Goal: Task Accomplishment & Management: Use online tool/utility

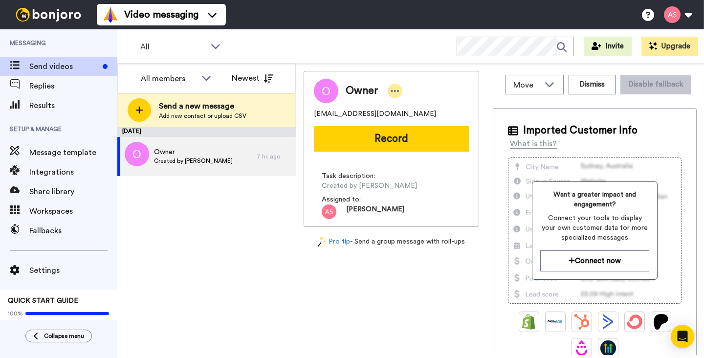
click at [396, 89] on icon at bounding box center [394, 91] width 9 height 10
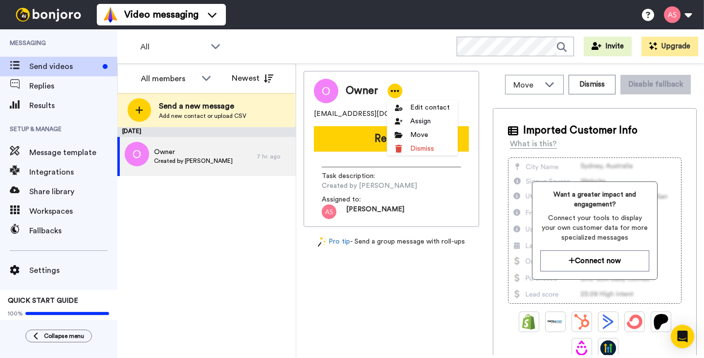
click at [276, 217] on div "August 25 Owner Created by Alvin Slaughter 7 hr. ago" at bounding box center [206, 242] width 178 height 231
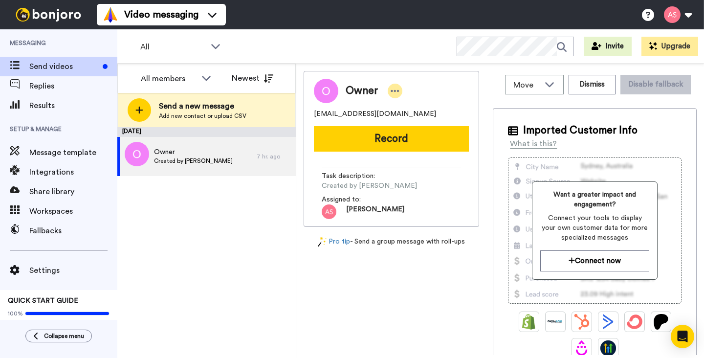
click at [398, 91] on icon at bounding box center [394, 91] width 9 height 10
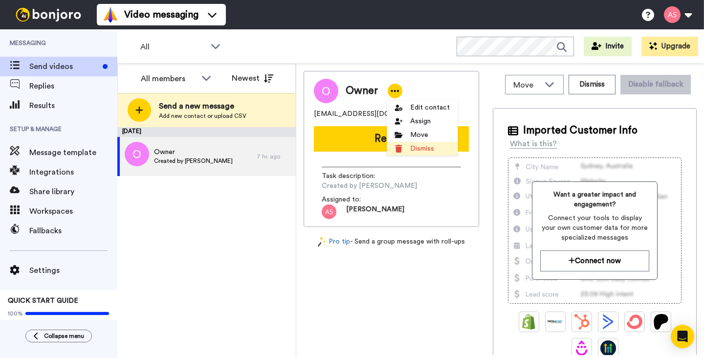
click at [414, 147] on li "Dismiss" at bounding box center [421, 149] width 71 height 14
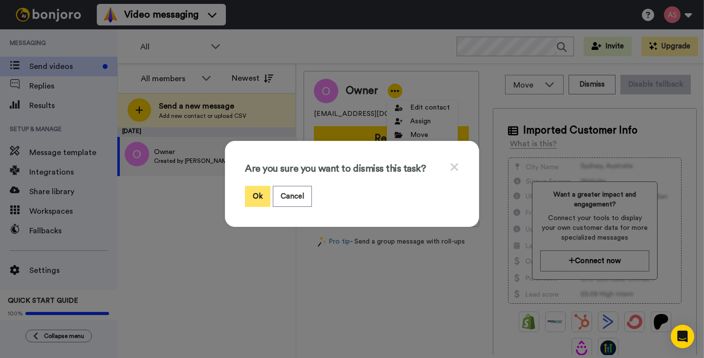
click at [261, 197] on button "Ok" at bounding box center [257, 196] width 25 height 21
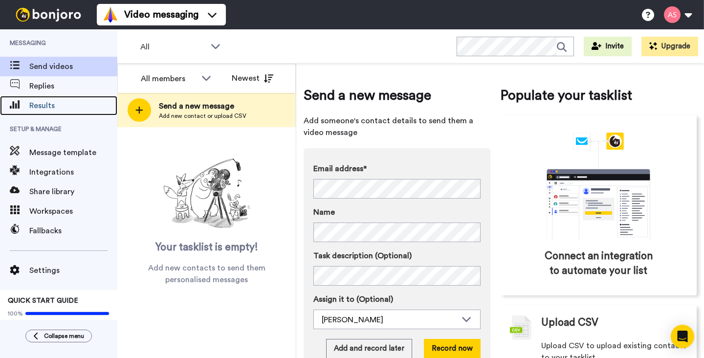
click at [48, 104] on span "Results" at bounding box center [73, 106] width 88 height 12
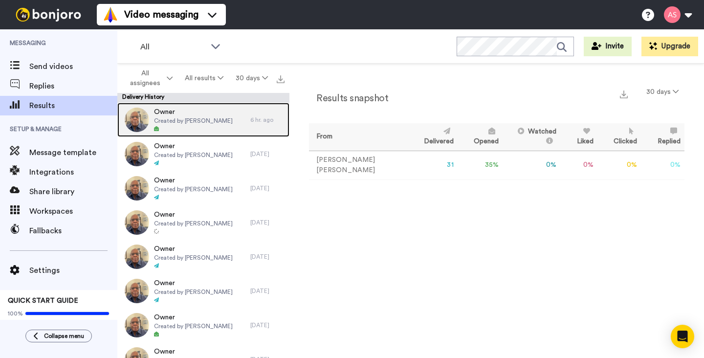
click at [179, 114] on span "Owner" at bounding box center [193, 112] width 79 height 10
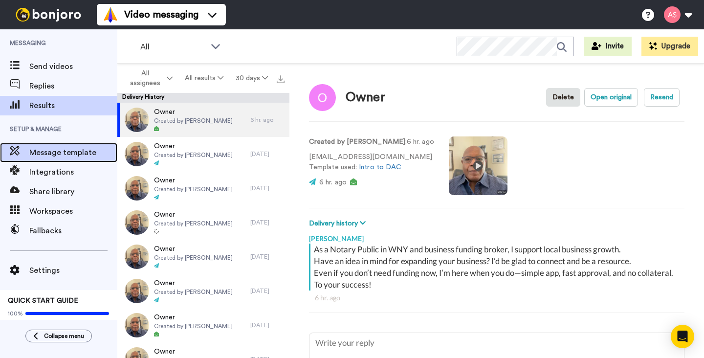
click at [68, 155] on span "Message template" at bounding box center [73, 153] width 88 height 12
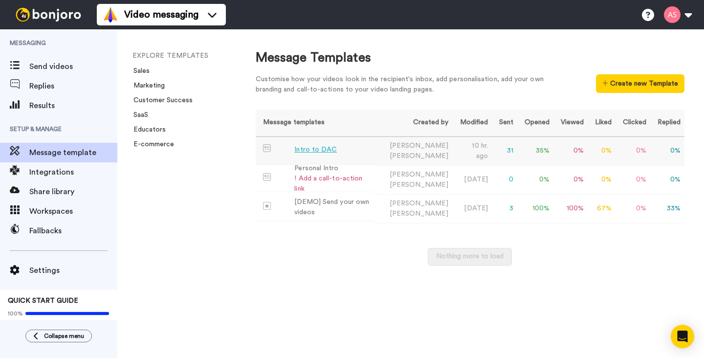
click at [310, 150] on div "Intro to DAC" at bounding box center [315, 150] width 43 height 10
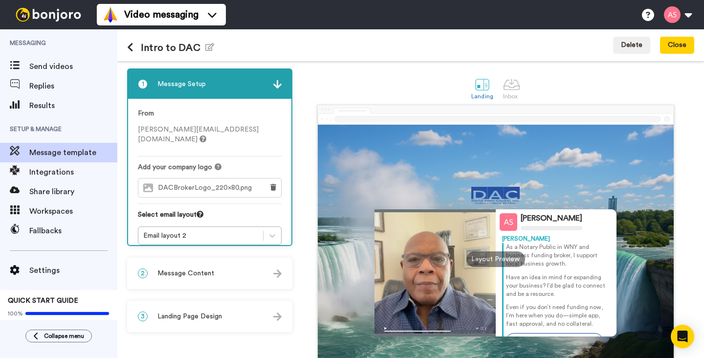
click at [272, 272] on div "2 Message Content" at bounding box center [209, 272] width 163 height 29
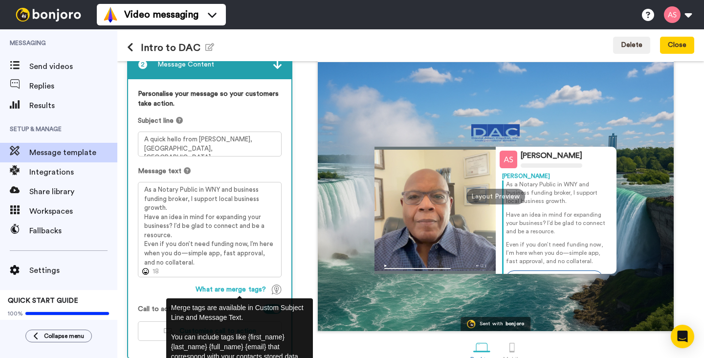
scroll to position [62, 0]
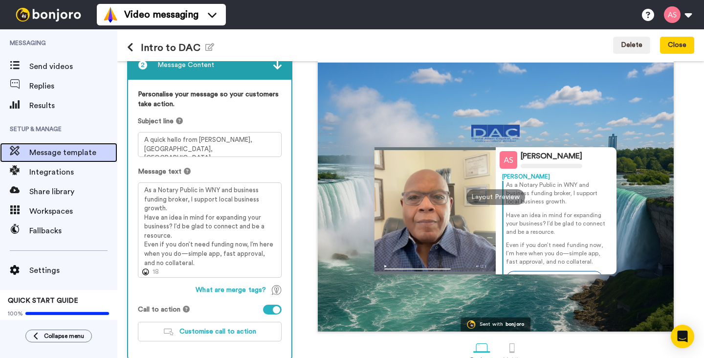
click at [80, 155] on span "Message template" at bounding box center [73, 153] width 88 height 12
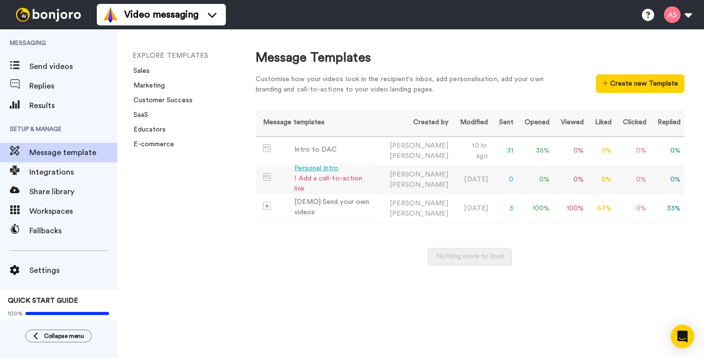
click at [314, 173] on div "Personal Intro" at bounding box center [332, 168] width 76 height 10
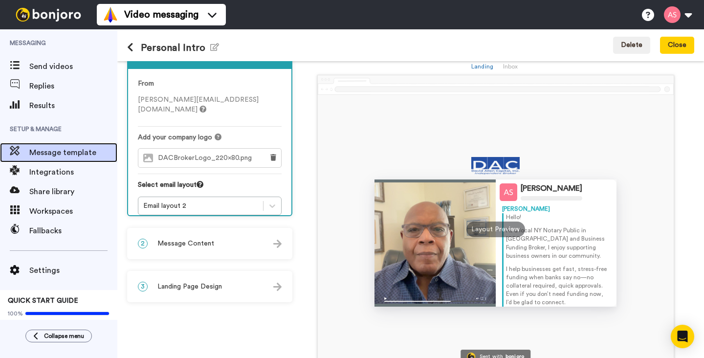
click at [89, 153] on span "Message template" at bounding box center [73, 153] width 88 height 12
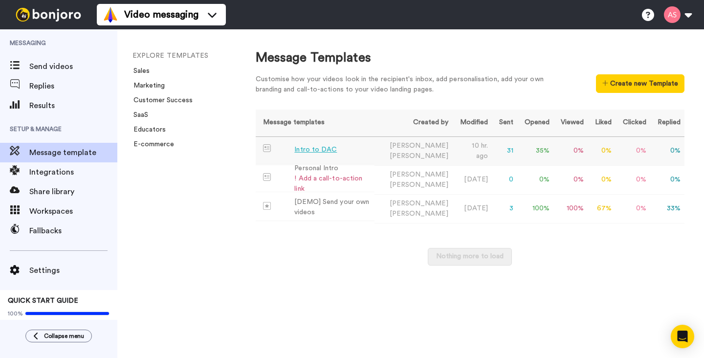
click at [317, 150] on div "Intro to DAC" at bounding box center [315, 150] width 43 height 10
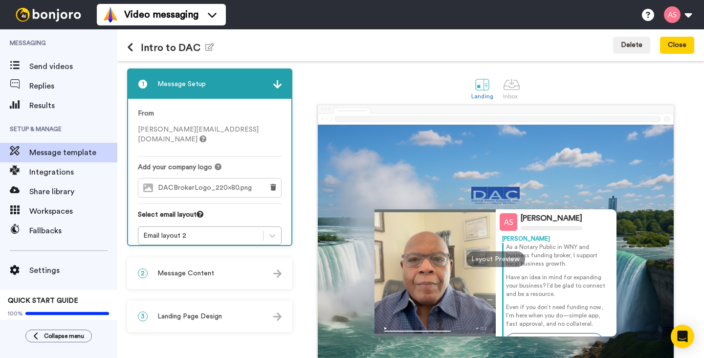
click at [270, 274] on div "2 Message Content" at bounding box center [209, 272] width 163 height 29
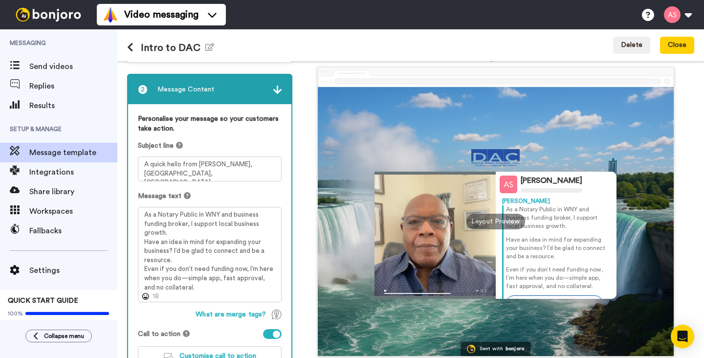
scroll to position [39, 0]
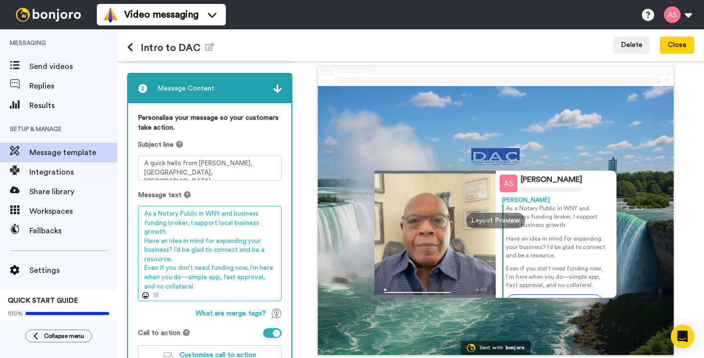
click at [188, 289] on textarea "As a Notary Public in WNY and business funding broker, I support local business…" at bounding box center [210, 253] width 144 height 95
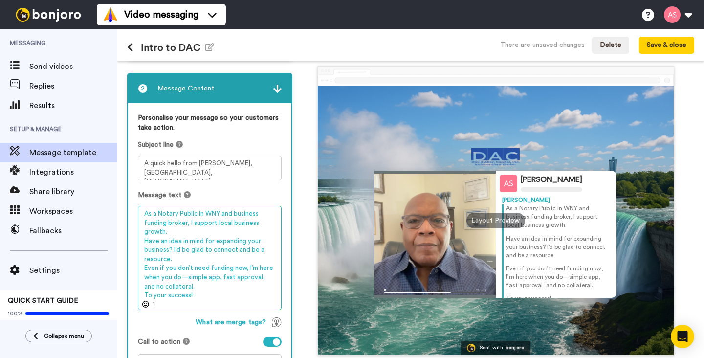
scroll to position [30, 0]
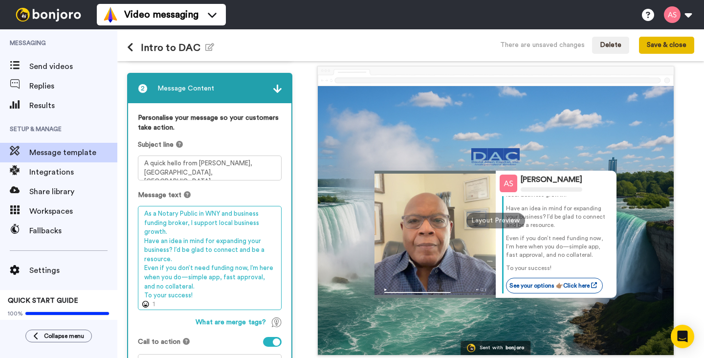
type textarea "As a Notary Public in WNY and business funding broker, I support local business…"
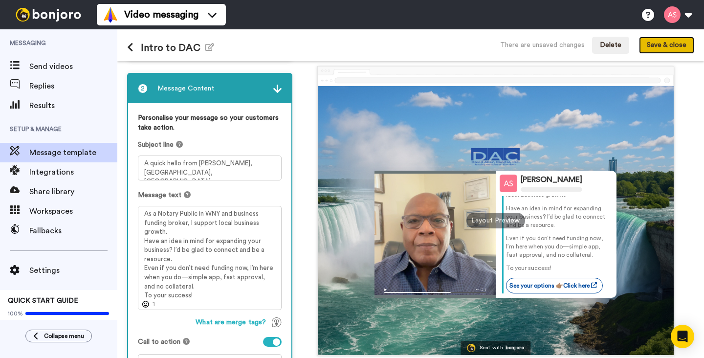
click at [681, 47] on button "Save & close" at bounding box center [666, 46] width 55 height 18
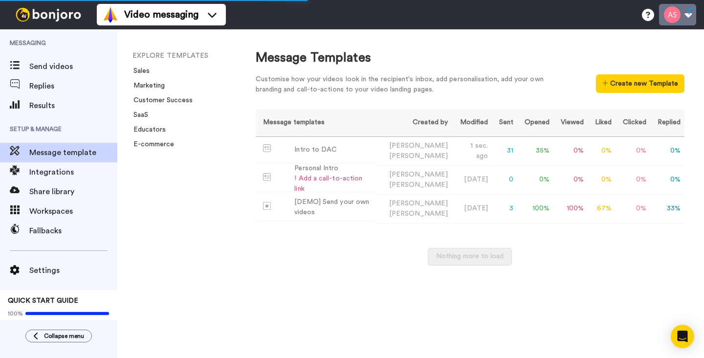
click at [691, 13] on button at bounding box center [677, 14] width 37 height 21
click at [311, 150] on div "Intro to DAC" at bounding box center [315, 150] width 43 height 10
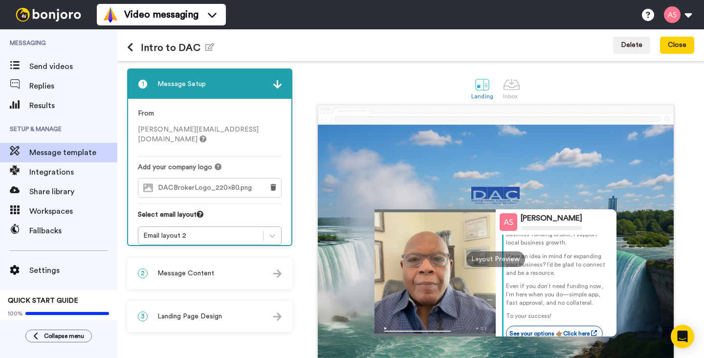
scroll to position [30, 0]
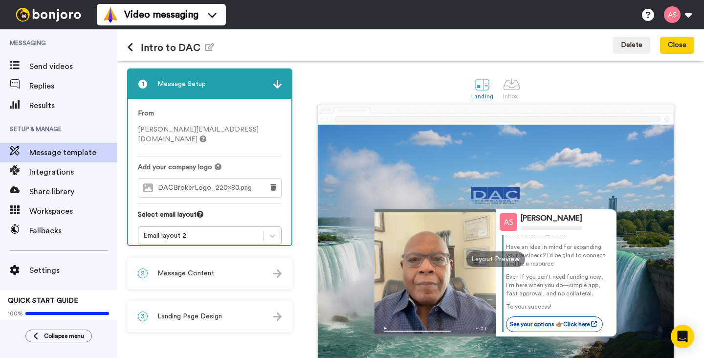
click at [219, 272] on div "2 Message Content" at bounding box center [209, 272] width 163 height 29
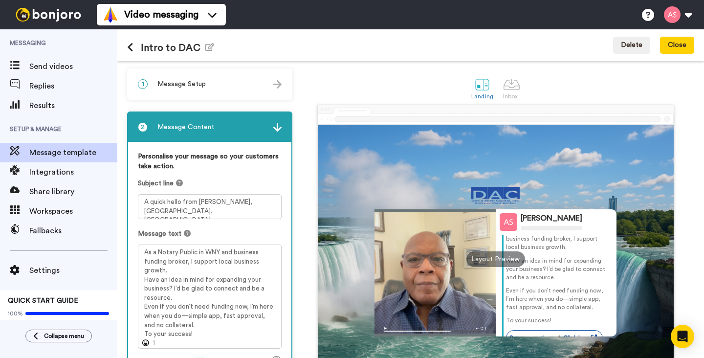
scroll to position [18, 0]
click at [680, 48] on button "Close" at bounding box center [677, 46] width 34 height 18
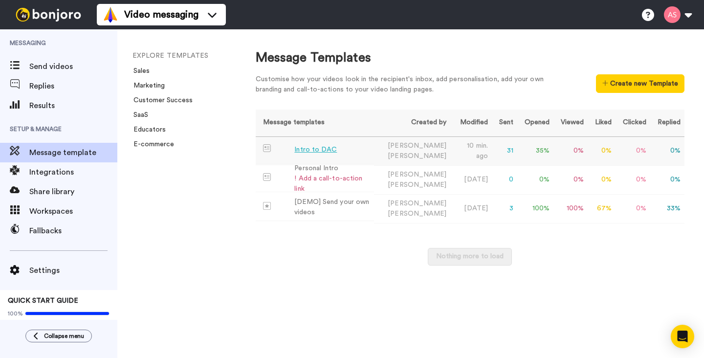
click at [327, 147] on div "Intro to DAC" at bounding box center [315, 150] width 43 height 10
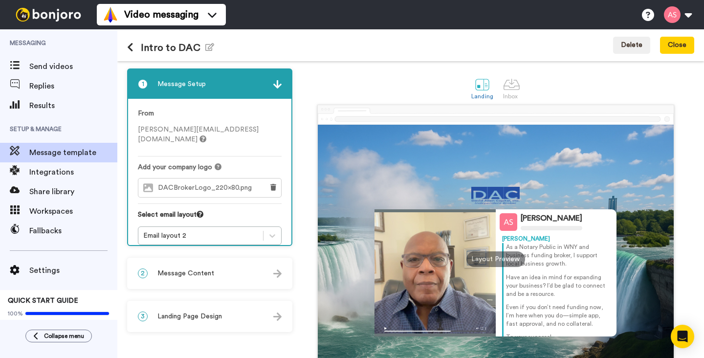
click at [277, 275] on img at bounding box center [277, 273] width 8 height 8
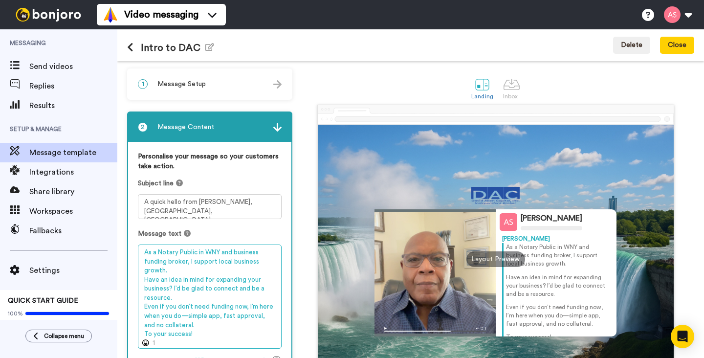
click at [191, 318] on textarea "As a Notary Public in WNY and business funding broker, I support local business…" at bounding box center [210, 296] width 144 height 104
click at [248, 323] on textarea "As a Notary Public in WNY and business funding broker, I support local business…" at bounding box center [210, 296] width 144 height 104
drag, startPoint x: 145, startPoint y: 307, endPoint x: 186, endPoint y: 327, distance: 46.1
click at [186, 327] on textarea "As a Notary Public in WNY and business funding broker, I support local business…" at bounding box center [210, 296] width 144 height 104
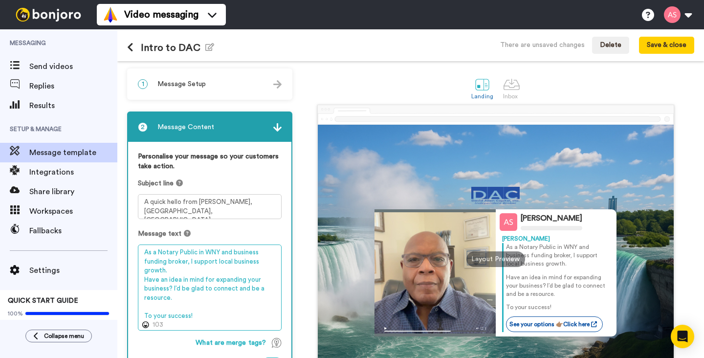
click at [170, 271] on textarea "As a Notary Public in WNY and business funding broker, I support local business…" at bounding box center [210, 287] width 144 height 86
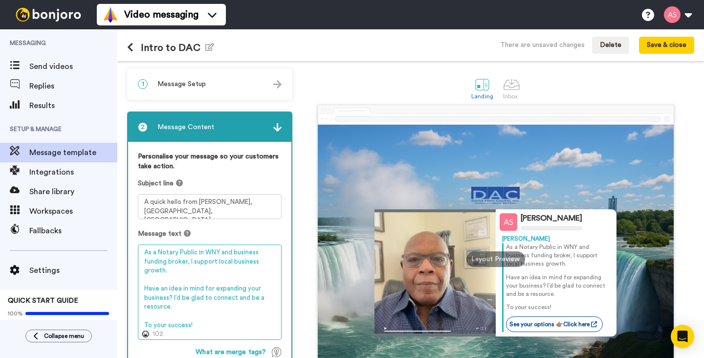
paste textarea "Even if you don’t need funding now, I’m here when you do—simple app, fast appro…"
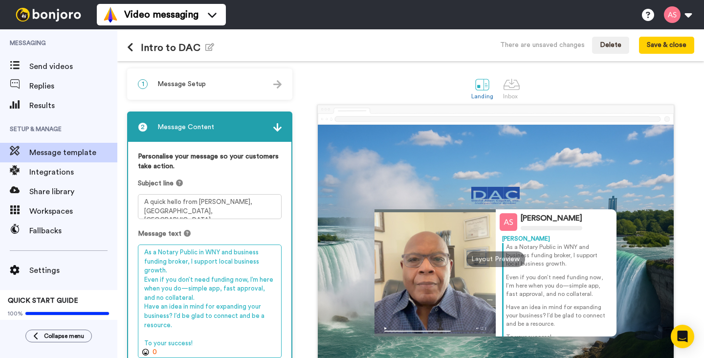
click at [143, 343] on textarea "As a Notary Public in WNY and business funding broker, I support local business…" at bounding box center [210, 300] width 144 height 113
click at [238, 253] on textarea "As a Notary Public in WNY and business funding broker, I support local business…" at bounding box center [210, 296] width 144 height 104
click at [146, 262] on textarea "As a Notary Public in WNY and Business funding broker, I support local business…" at bounding box center [210, 296] width 144 height 104
type textarea "As a Notary Public in WNY and Business Funding broker, I support local business…"
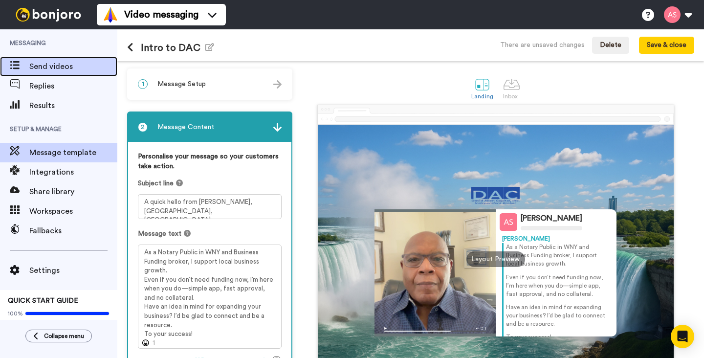
click at [66, 69] on span "Send videos" at bounding box center [73, 67] width 88 height 12
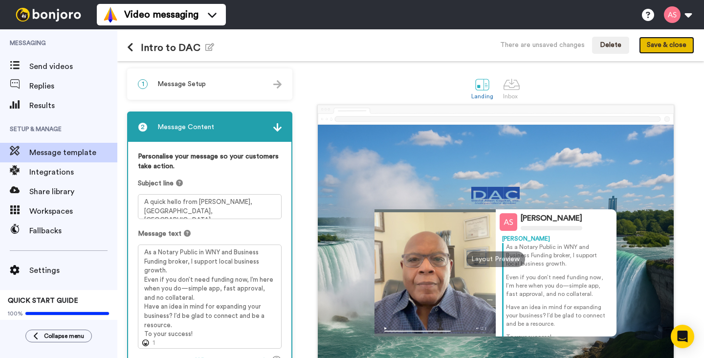
click at [667, 44] on button "Save & close" at bounding box center [666, 46] width 55 height 18
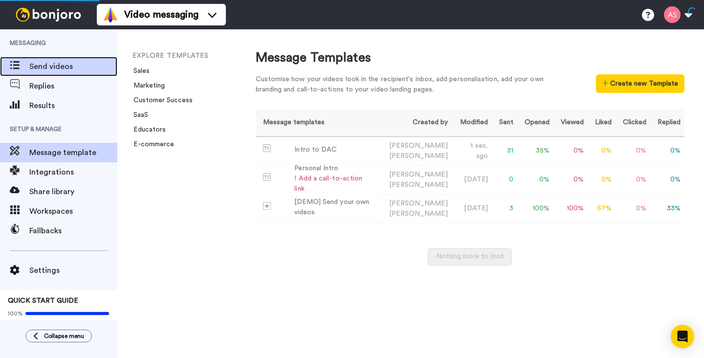
click at [57, 72] on div "Send videos" at bounding box center [58, 67] width 117 height 20
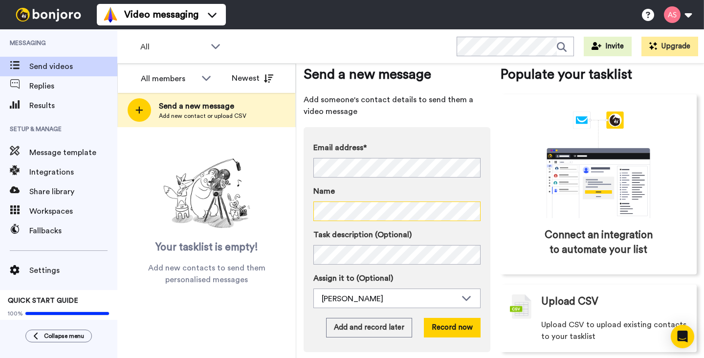
scroll to position [33, 0]
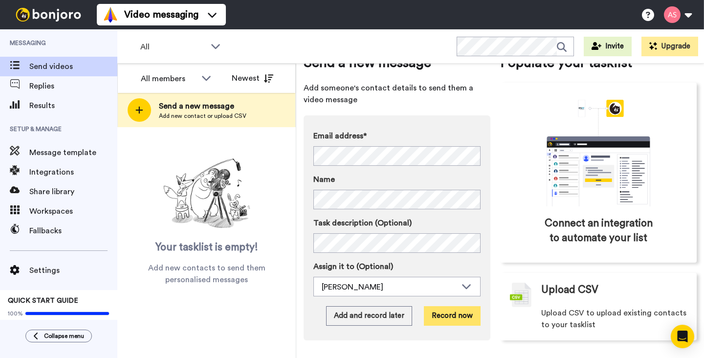
click at [463, 316] on button "Record now" at bounding box center [452, 316] width 57 height 20
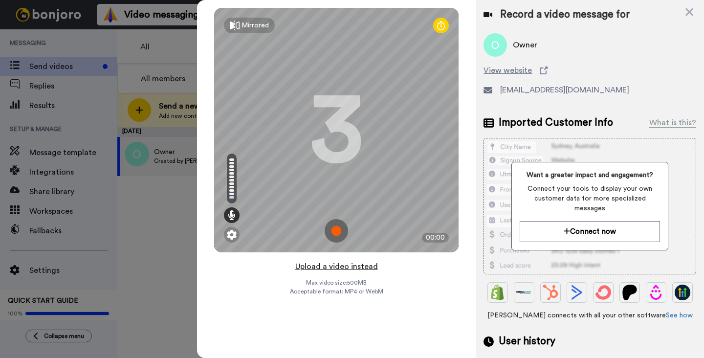
click at [337, 266] on button "Upload a video instead" at bounding box center [336, 266] width 88 height 13
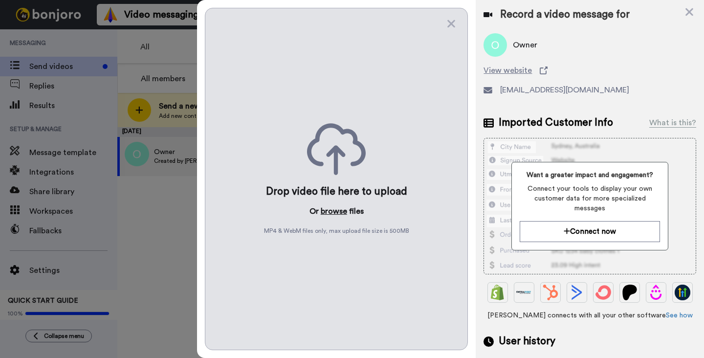
click at [332, 210] on button "browse" at bounding box center [334, 211] width 26 height 12
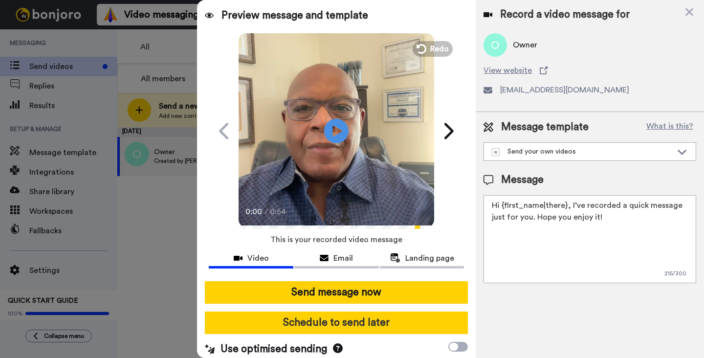
click at [351, 324] on button "Schedule to send later" at bounding box center [336, 322] width 263 height 22
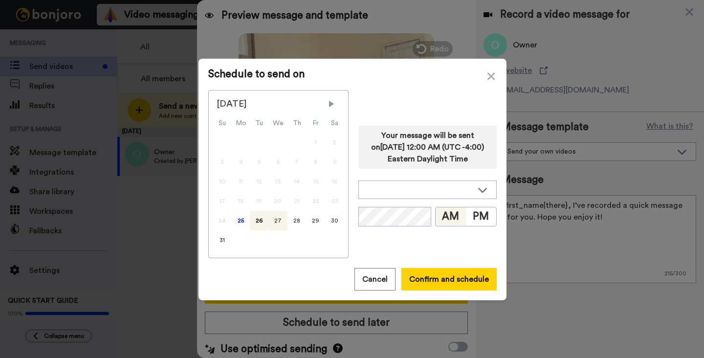
click at [277, 223] on div "27" at bounding box center [277, 221] width 19 height 20
click at [480, 190] on icon at bounding box center [482, 190] width 9 height 5
click at [443, 96] on div "Your message will be sent on [DATE] 12:00 AM (UTC -4:00) Eastern Daylight Time …" at bounding box center [427, 174] width 138 height 168
click at [448, 217] on button "AM" at bounding box center [450, 216] width 30 height 19
click at [258, 218] on div "26" at bounding box center [259, 221] width 19 height 20
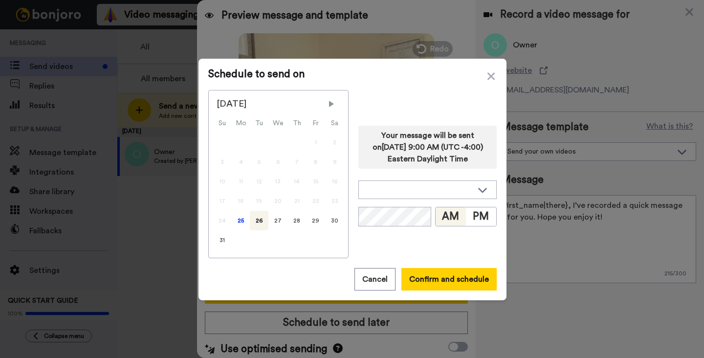
click at [449, 219] on button "AM" at bounding box center [450, 216] width 30 height 19
click at [452, 280] on button "Confirm and schedule" at bounding box center [448, 279] width 95 height 22
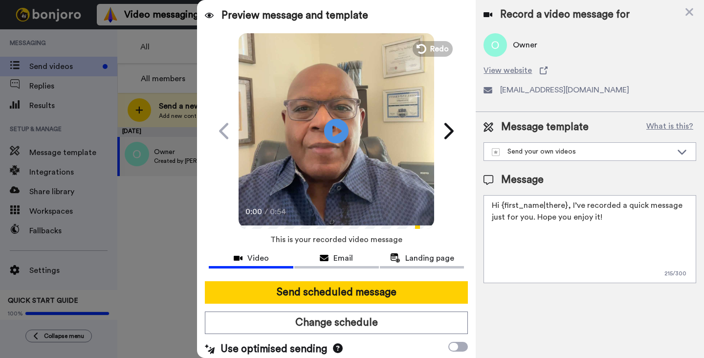
scroll to position [10, 0]
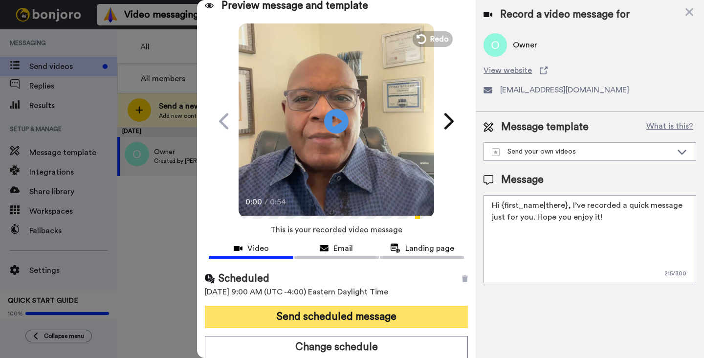
click at [349, 313] on button "Send scheduled message" at bounding box center [336, 316] width 263 height 22
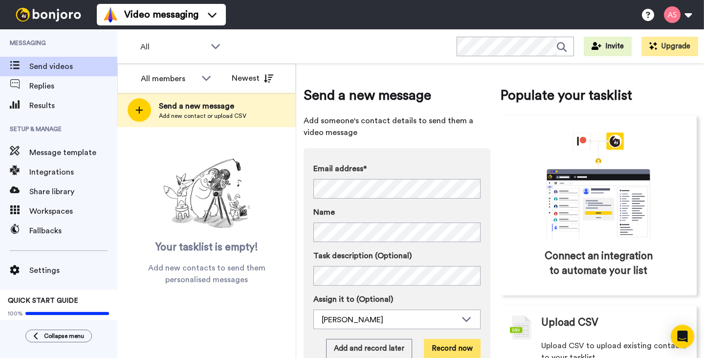
click at [441, 346] on button "Record now" at bounding box center [452, 349] width 57 height 20
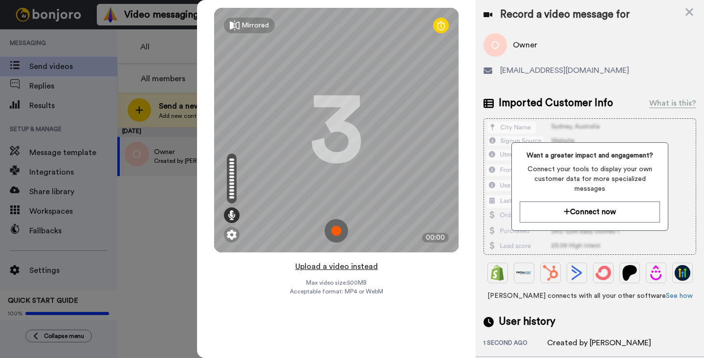
click at [337, 267] on button "Upload a video instead" at bounding box center [336, 266] width 88 height 13
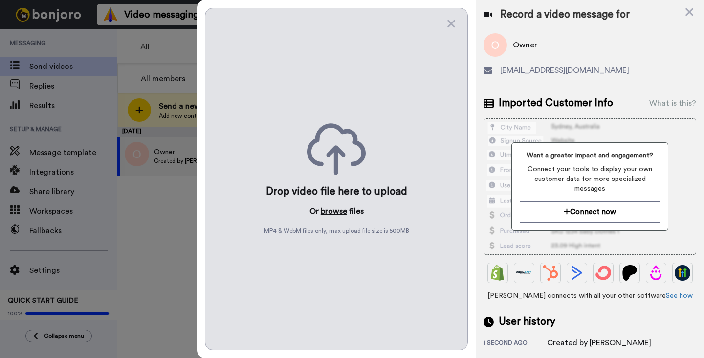
click at [334, 212] on button "browse" at bounding box center [334, 211] width 26 height 12
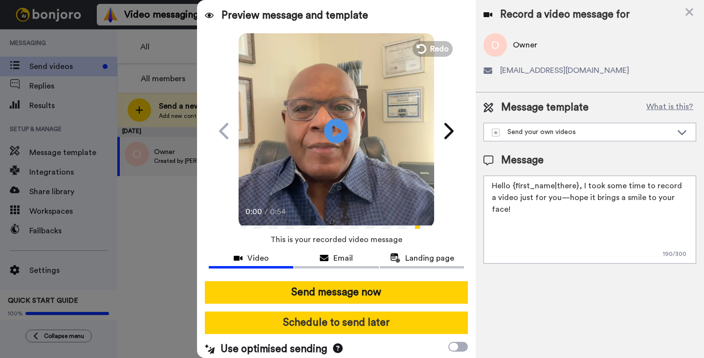
click at [361, 322] on button "Schedule to send later" at bounding box center [336, 322] width 263 height 22
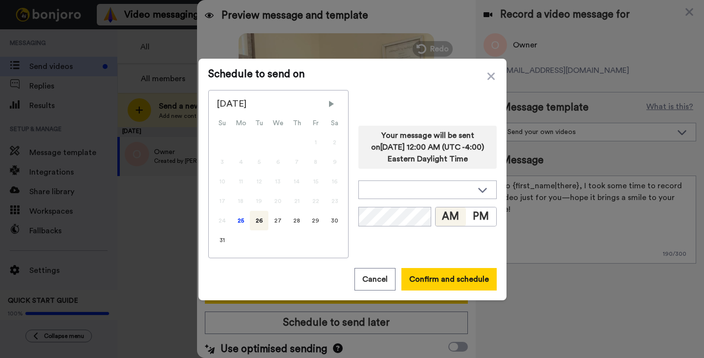
click at [256, 221] on div "26" at bounding box center [259, 221] width 19 height 20
click at [444, 219] on button "AM" at bounding box center [450, 216] width 30 height 19
click at [443, 277] on button "Confirm and schedule" at bounding box center [448, 279] width 95 height 22
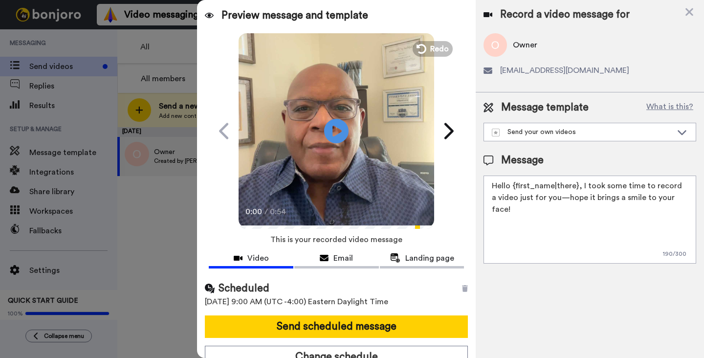
scroll to position [10, 0]
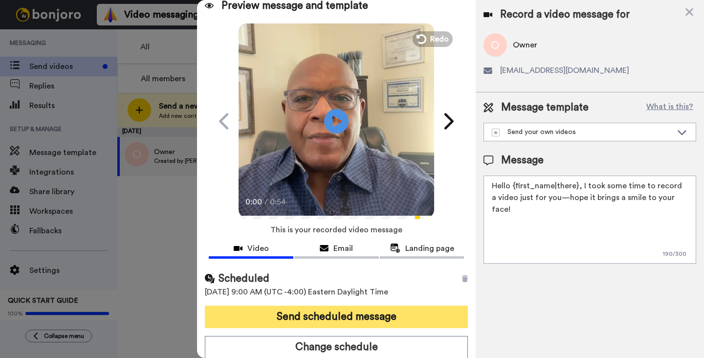
click at [349, 315] on button "Send scheduled message" at bounding box center [336, 316] width 263 height 22
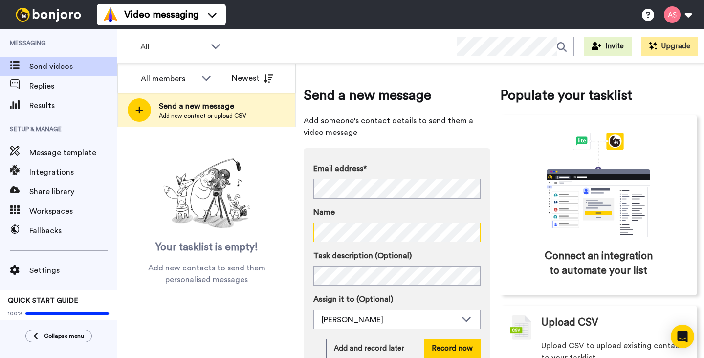
scroll to position [33, 0]
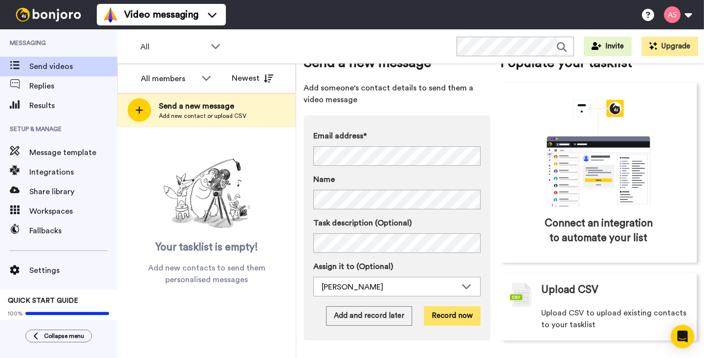
click at [445, 316] on button "Record now" at bounding box center [452, 316] width 57 height 20
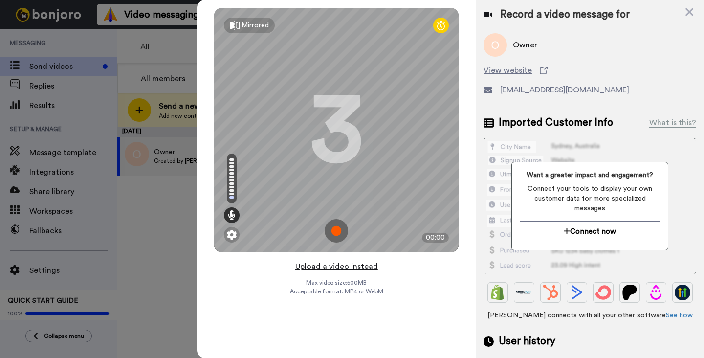
click at [348, 267] on button "Upload a video instead" at bounding box center [336, 266] width 88 height 13
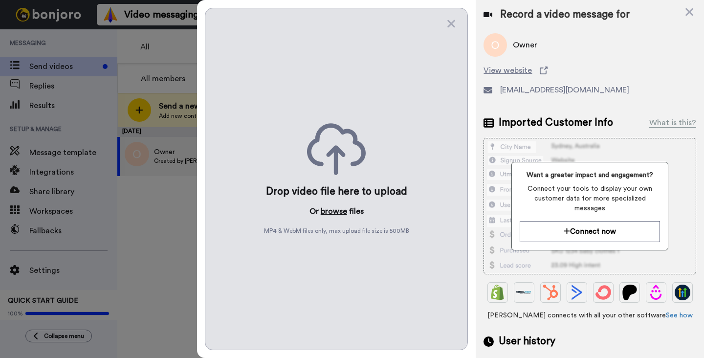
click at [334, 215] on button "browse" at bounding box center [334, 211] width 26 height 12
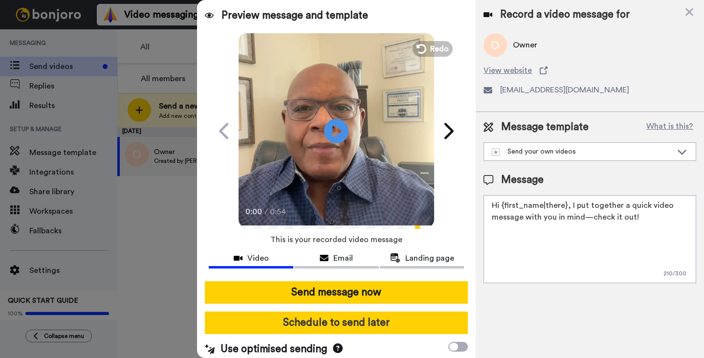
click at [367, 322] on button "Schedule to send later" at bounding box center [336, 322] width 263 height 22
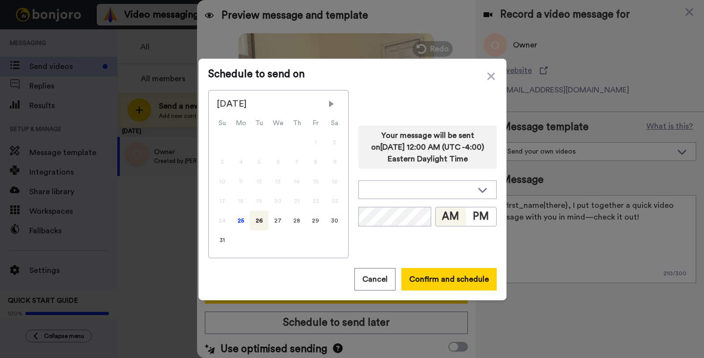
click at [257, 222] on div "26" at bounding box center [259, 221] width 19 height 20
click at [443, 218] on button "AM" at bounding box center [450, 216] width 30 height 19
click at [444, 273] on button "Confirm and schedule" at bounding box center [448, 279] width 95 height 22
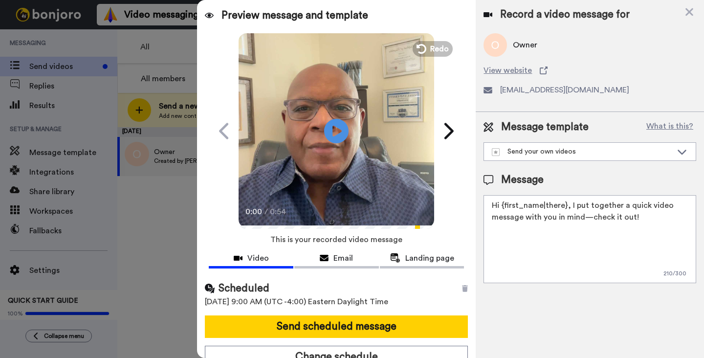
scroll to position [10, 0]
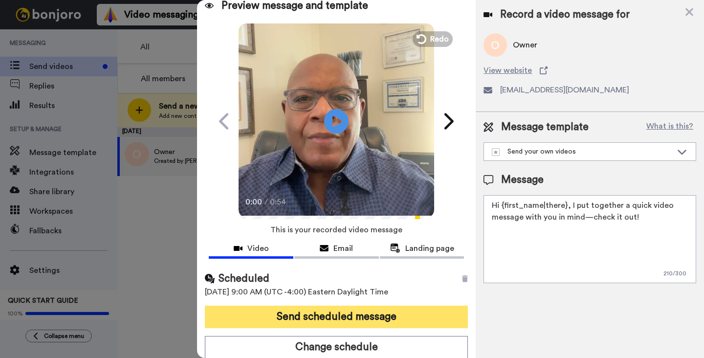
click at [364, 314] on button "Send scheduled message" at bounding box center [336, 316] width 263 height 22
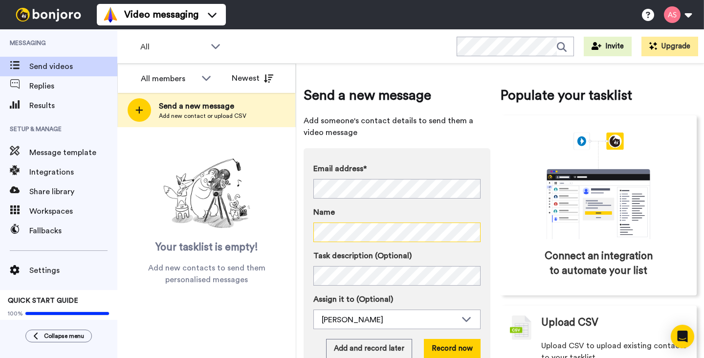
scroll to position [33, 0]
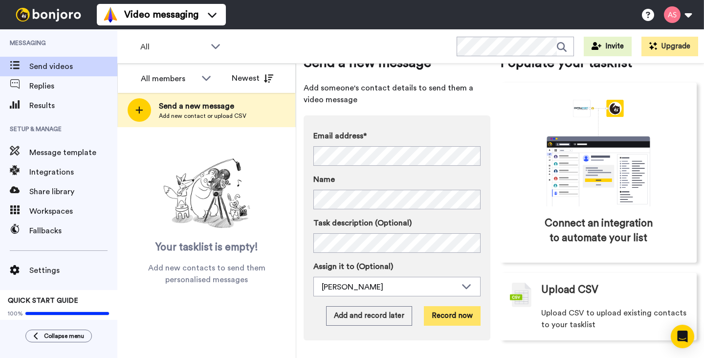
click at [447, 317] on button "Record now" at bounding box center [452, 316] width 57 height 20
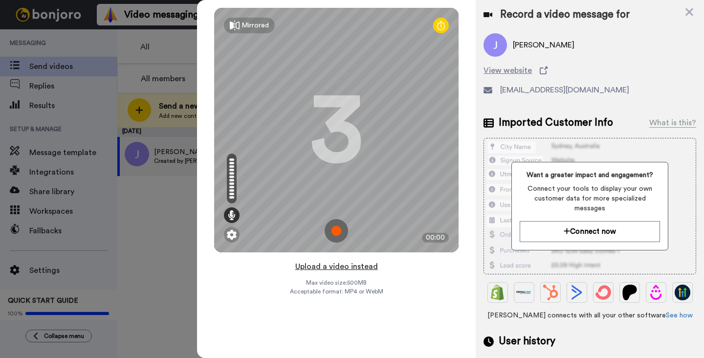
click at [342, 269] on button "Upload a video instead" at bounding box center [336, 266] width 88 height 13
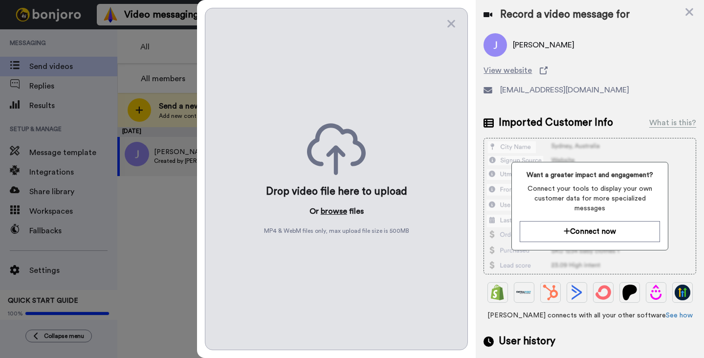
click at [335, 211] on button "browse" at bounding box center [334, 211] width 26 height 12
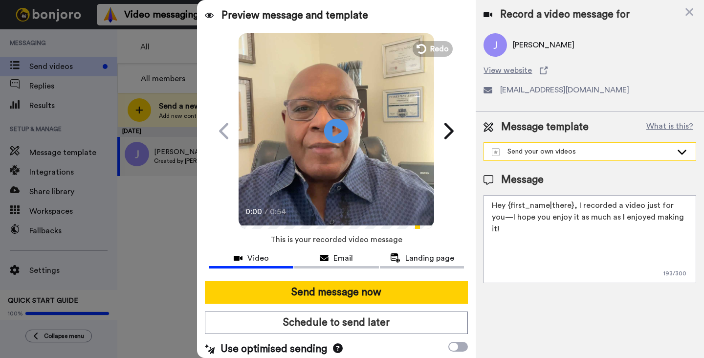
click at [682, 153] on icon at bounding box center [681, 152] width 9 height 5
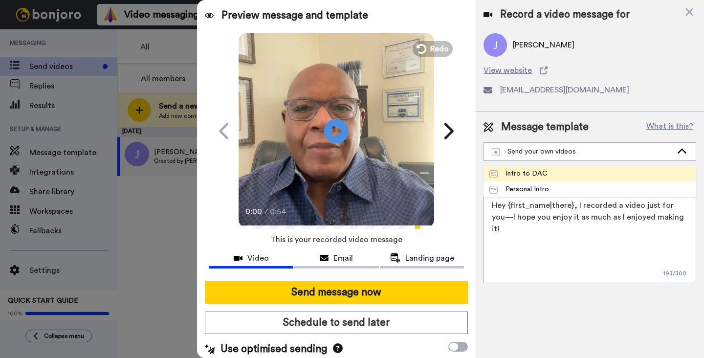
click at [660, 169] on li "Intro to DAC" at bounding box center [589, 174] width 213 height 16
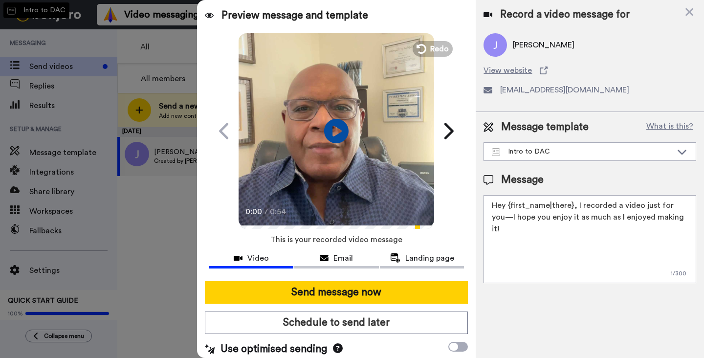
type textarea "As a Notary Public in WNY and Business Funding broker, I support local business…"
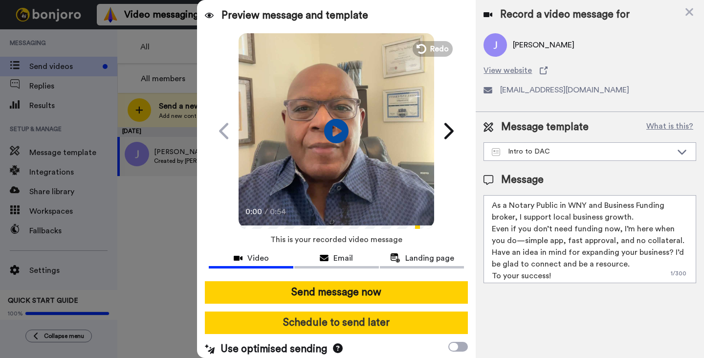
click at [370, 324] on button "Schedule to send later" at bounding box center [336, 322] width 263 height 22
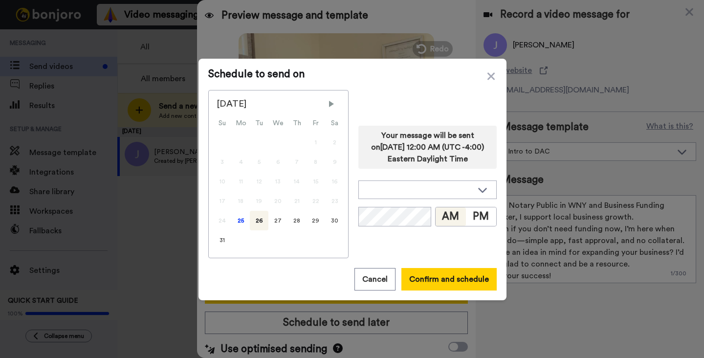
click at [257, 221] on div "26" at bounding box center [259, 221] width 19 height 20
click at [451, 217] on button "AM" at bounding box center [450, 216] width 30 height 19
click at [451, 279] on button "Confirm and schedule" at bounding box center [448, 279] width 95 height 22
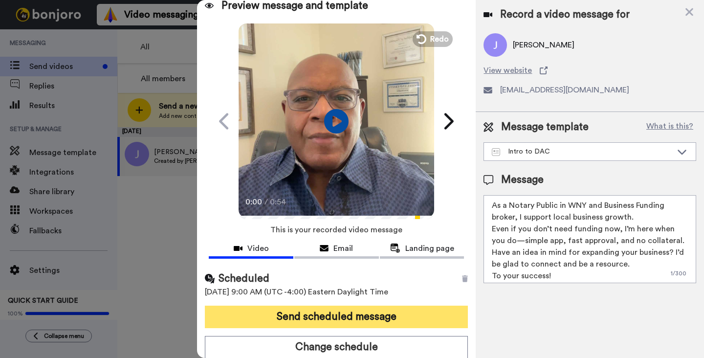
scroll to position [18, 0]
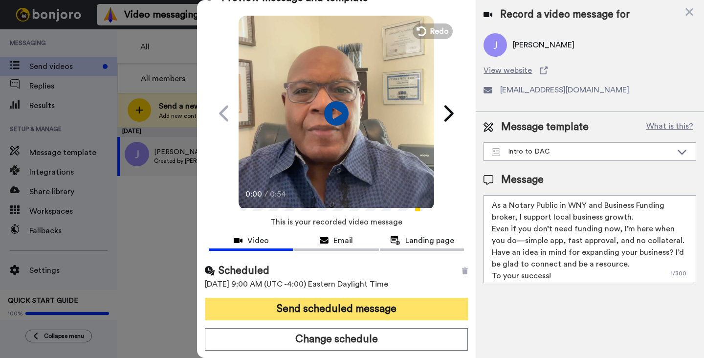
click at [377, 309] on button "Send scheduled message" at bounding box center [336, 309] width 263 height 22
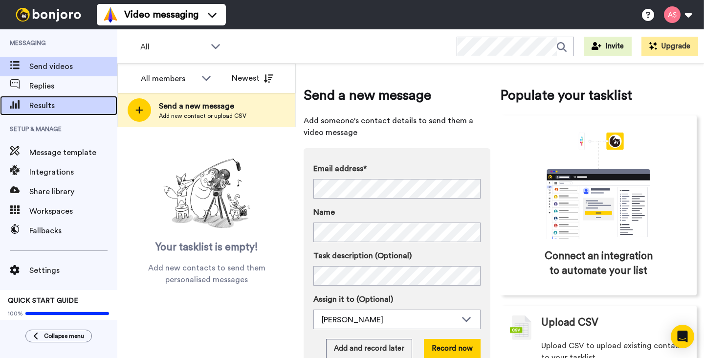
click at [53, 106] on span "Results" at bounding box center [73, 106] width 88 height 12
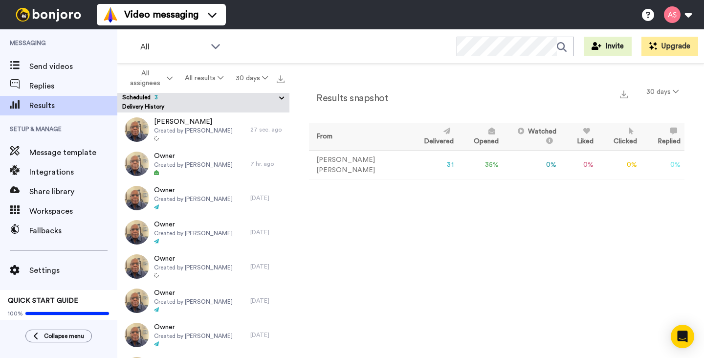
click at [50, 187] on span "Share library" at bounding box center [73, 192] width 88 height 12
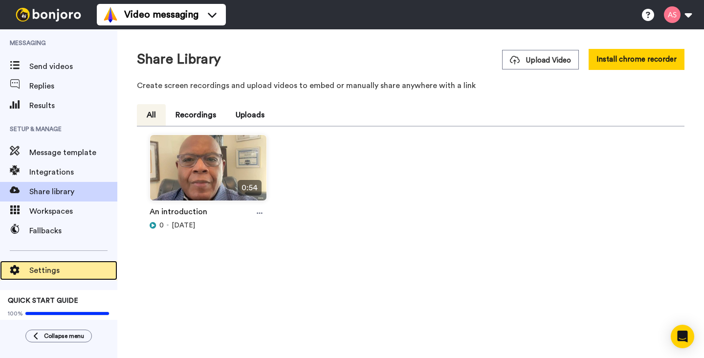
click at [50, 270] on span "Settings" at bounding box center [73, 270] width 88 height 12
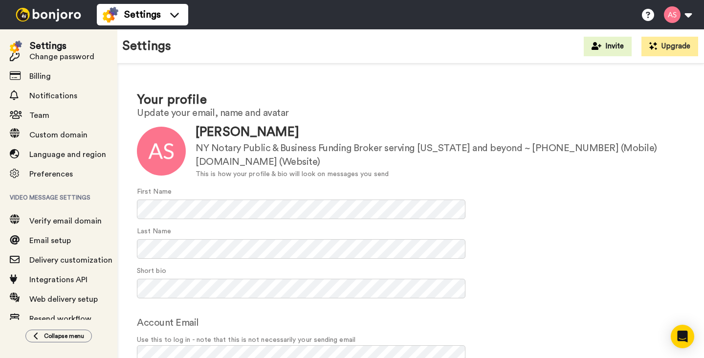
scroll to position [54, 0]
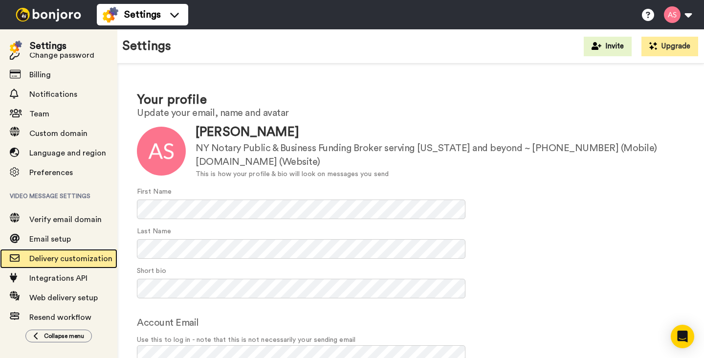
click at [83, 255] on span "Delivery customization" at bounding box center [70, 259] width 83 height 8
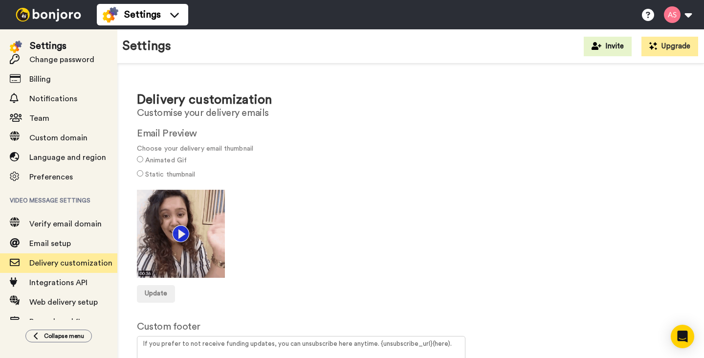
scroll to position [69, 0]
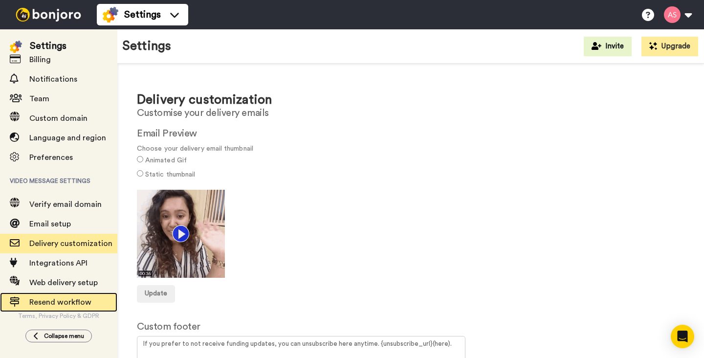
click at [72, 299] on span "Resend workflow" at bounding box center [60, 302] width 62 height 8
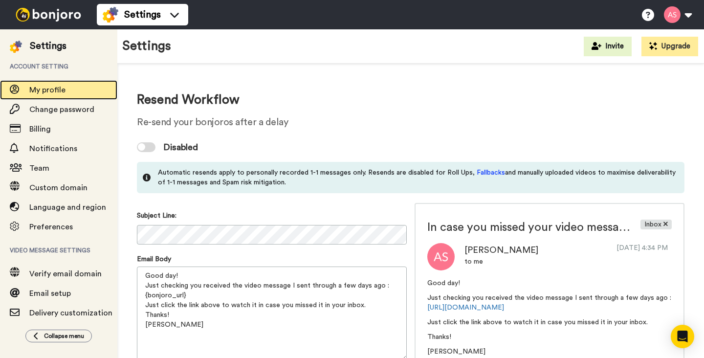
click at [57, 94] on span "My profile" at bounding box center [47, 90] width 36 height 8
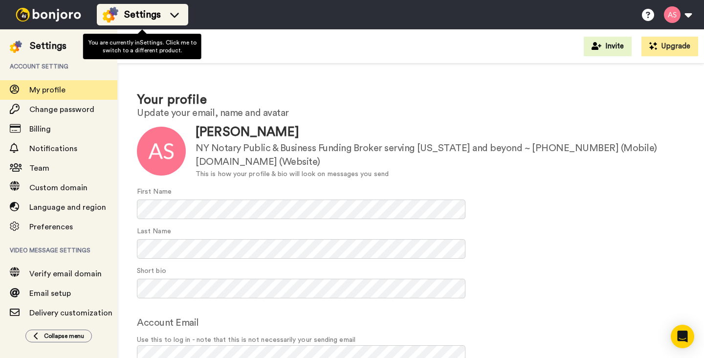
click at [176, 12] on icon at bounding box center [175, 15] width 16 height 10
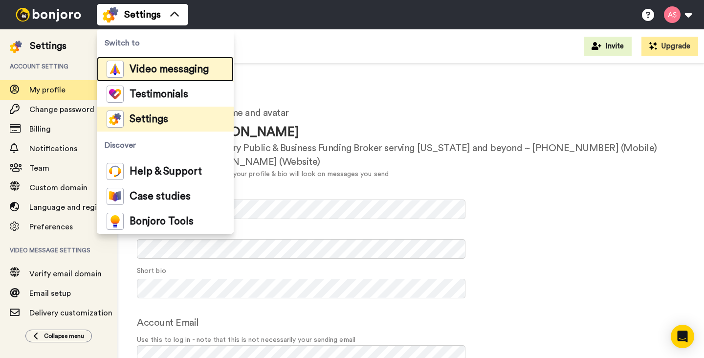
click at [162, 72] on span "Video messaging" at bounding box center [168, 69] width 79 height 10
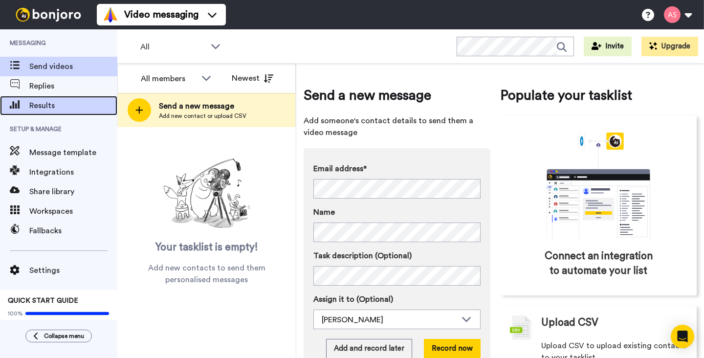
click at [54, 106] on span "Results" at bounding box center [73, 106] width 88 height 12
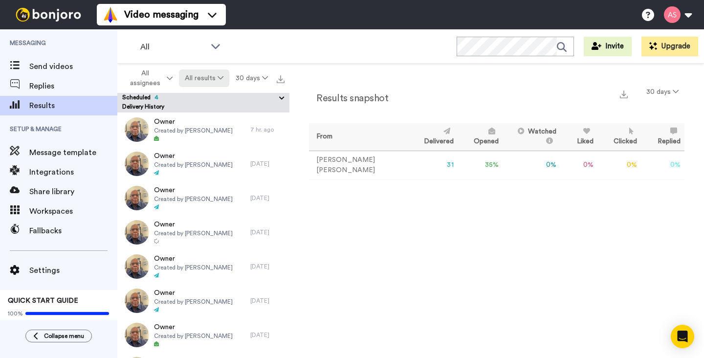
click at [214, 78] on button "All results" at bounding box center [204, 78] width 51 height 18
click at [255, 75] on button "30 days" at bounding box center [251, 78] width 44 height 18
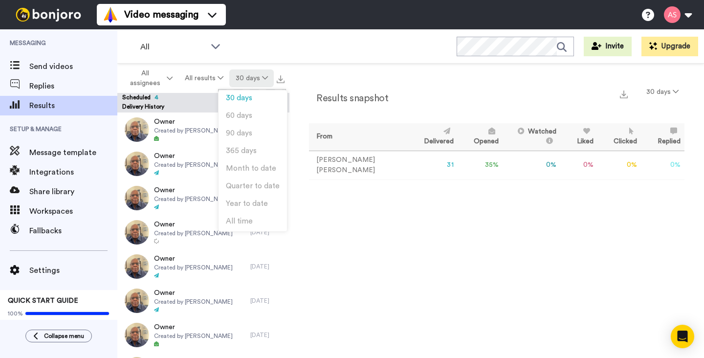
click at [255, 75] on button "30 days" at bounding box center [251, 78] width 44 height 18
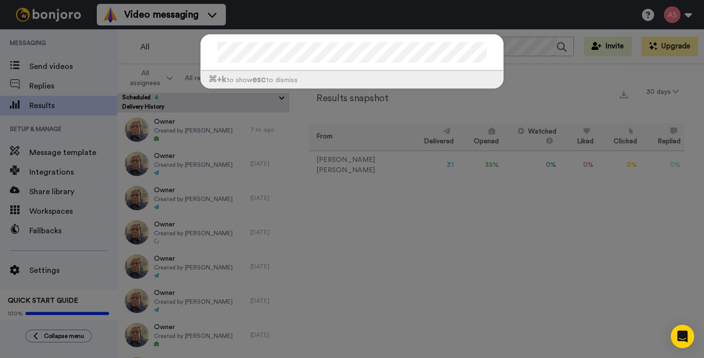
click at [210, 60] on div at bounding box center [352, 53] width 302 height 36
click at [609, 74] on div "⌘ +k to show esc to dismiss" at bounding box center [352, 179] width 704 height 358
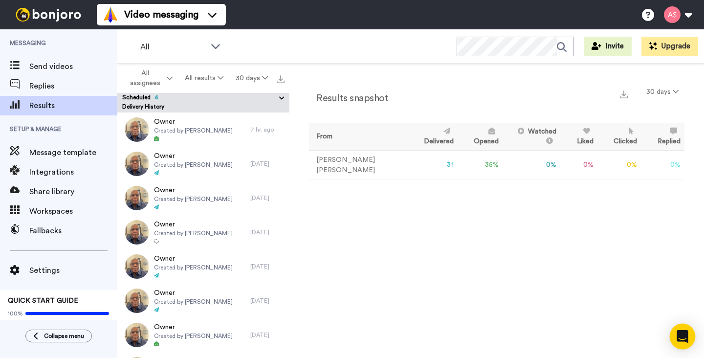
click at [681, 339] on icon "Open Intercom Messenger" at bounding box center [682, 336] width 13 height 13
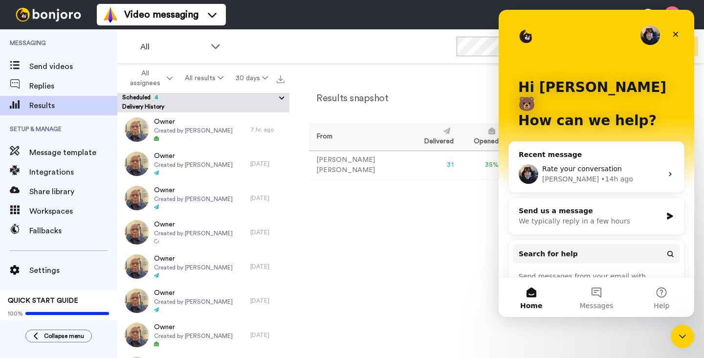
click at [668, 170] on icon "Intercom messenger" at bounding box center [670, 174] width 8 height 8
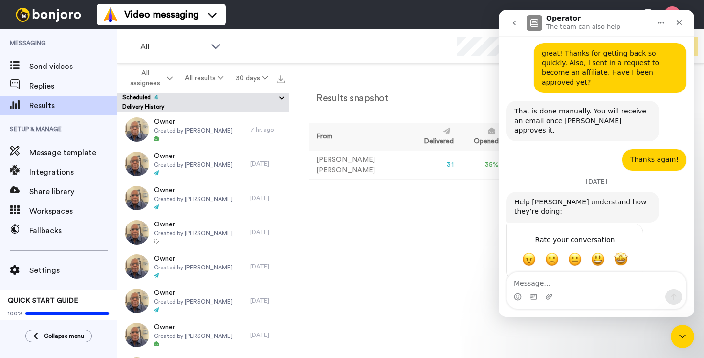
scroll to position [224, 0]
click at [621, 250] on span "Amazing" at bounding box center [621, 259] width 18 height 18
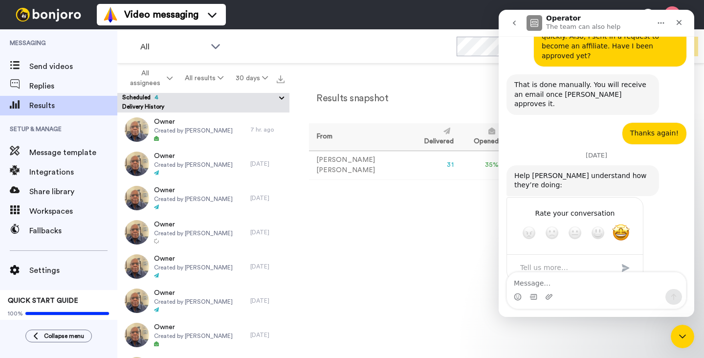
click at [624, 258] on div "Submit" at bounding box center [626, 268] width 20 height 20
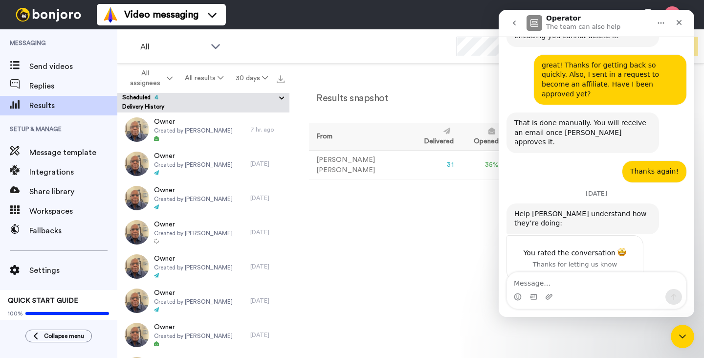
click at [512, 25] on icon "go back" at bounding box center [514, 23] width 8 height 8
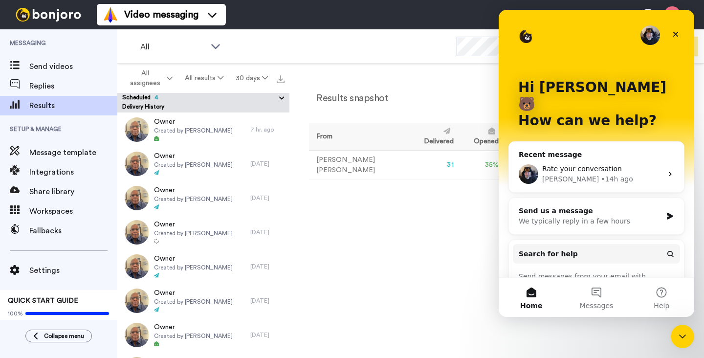
scroll to position [0, 0]
click at [559, 206] on div "Send us a message" at bounding box center [589, 211] width 143 height 10
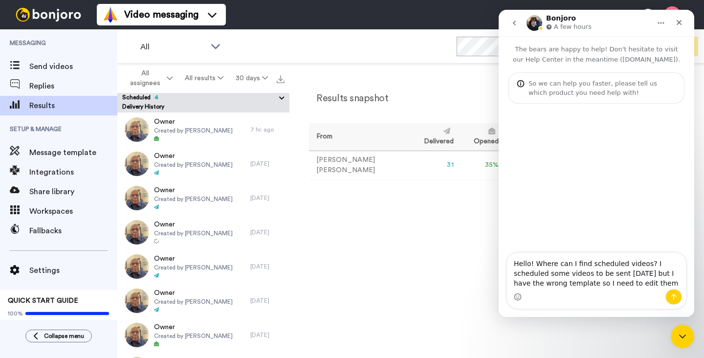
type textarea "Hello! Where can I find scheduled videos? I scheduled some videos to be sent [D…"
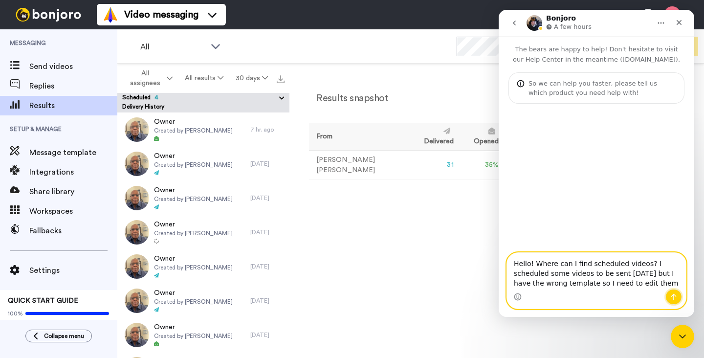
click at [672, 296] on icon "Send a message…" at bounding box center [673, 297] width 8 height 8
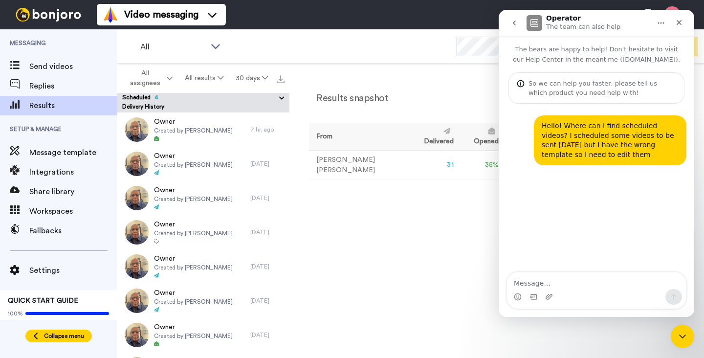
click at [79, 335] on span "Collapse menu" at bounding box center [64, 336] width 40 height 8
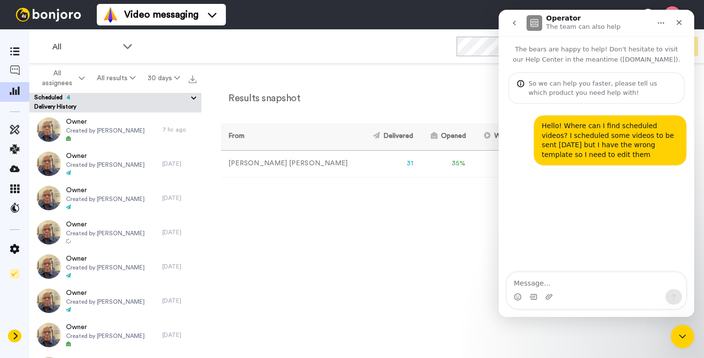
click at [17, 334] on icon at bounding box center [15, 336] width 6 height 8
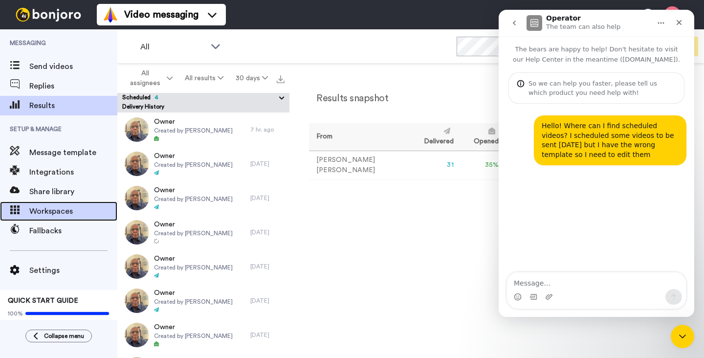
click at [51, 210] on span "Workspaces" at bounding box center [73, 211] width 88 height 12
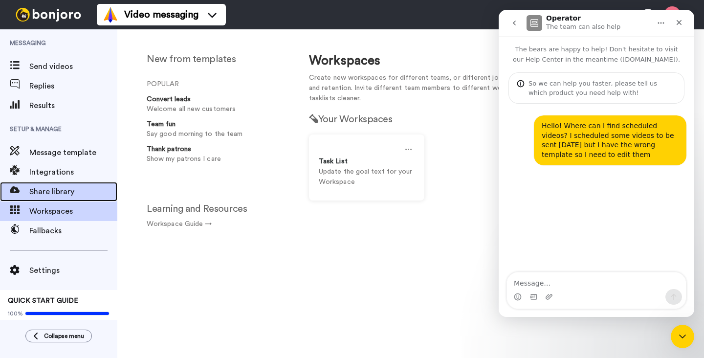
click at [58, 192] on span "Share library" at bounding box center [73, 192] width 88 height 12
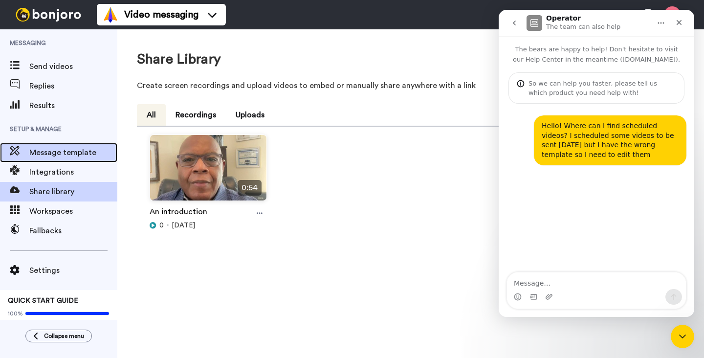
click at [60, 155] on span "Message template" at bounding box center [73, 153] width 88 height 12
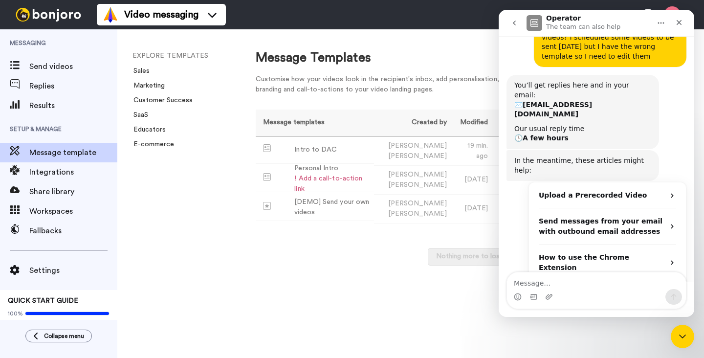
scroll to position [103, 0]
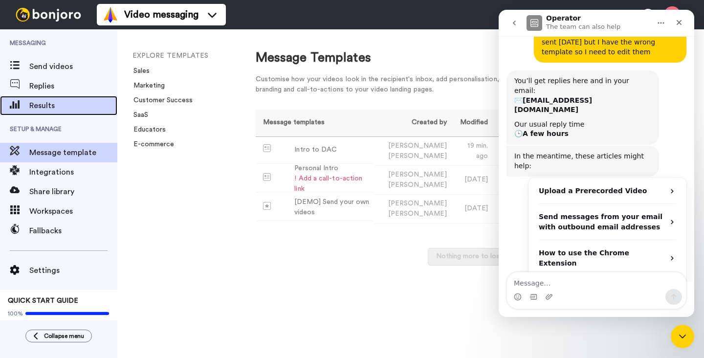
click at [48, 110] on span "Results" at bounding box center [73, 106] width 88 height 12
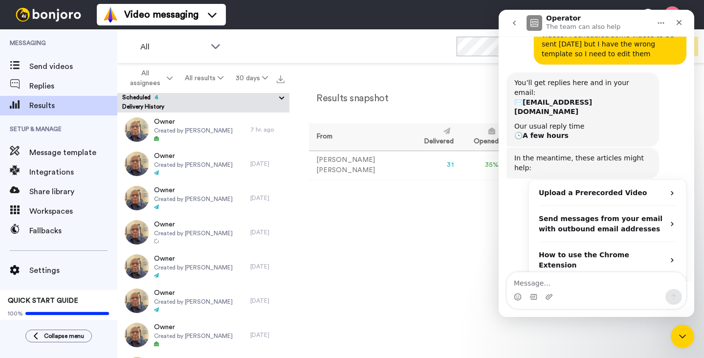
scroll to position [103, 0]
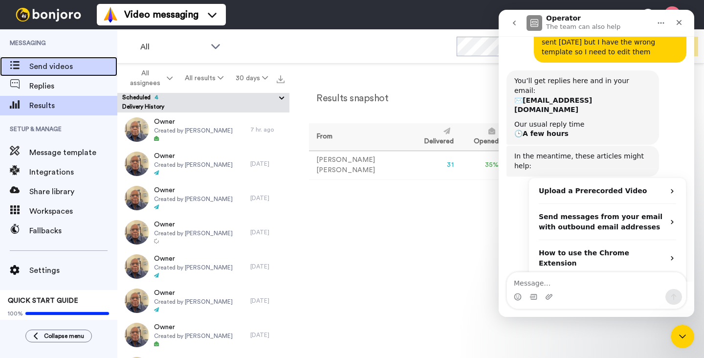
click at [71, 68] on span "Send videos" at bounding box center [73, 67] width 88 height 12
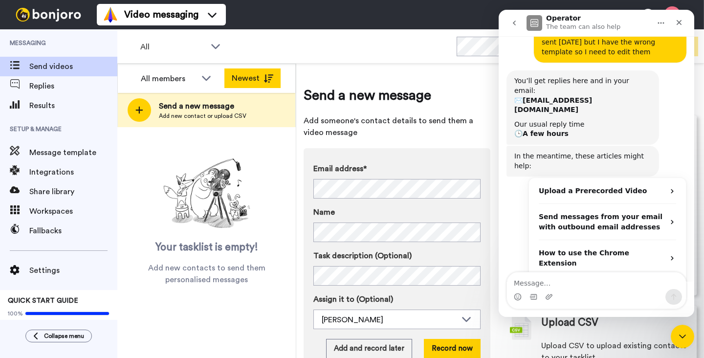
click at [248, 78] on button "Newest" at bounding box center [252, 78] width 56 height 20
click at [248, 78] on button "Oldest" at bounding box center [252, 78] width 56 height 20
click at [209, 79] on icon at bounding box center [206, 78] width 12 height 10
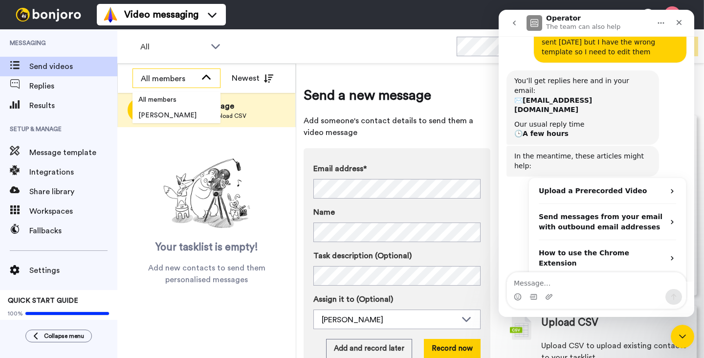
click at [209, 79] on icon at bounding box center [206, 78] width 12 height 10
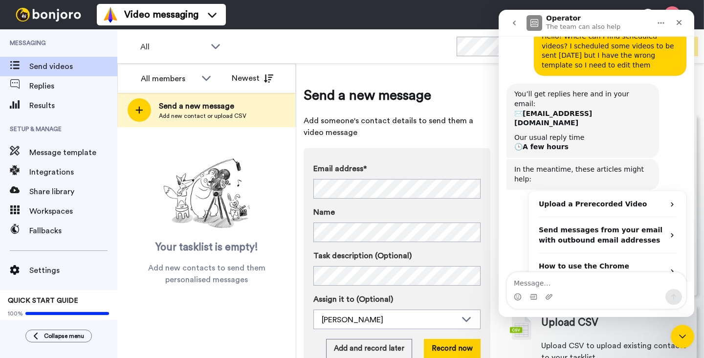
scroll to position [103, 0]
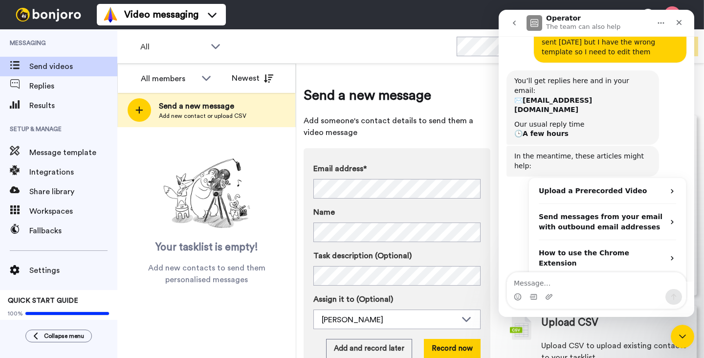
drag, startPoint x: 472, startPoint y: 20, endPoint x: 0, endPoint y: 10, distance: 472.6
click at [472, 20] on div "Video messaging Help docs Settings" at bounding box center [400, 14] width 607 height 29
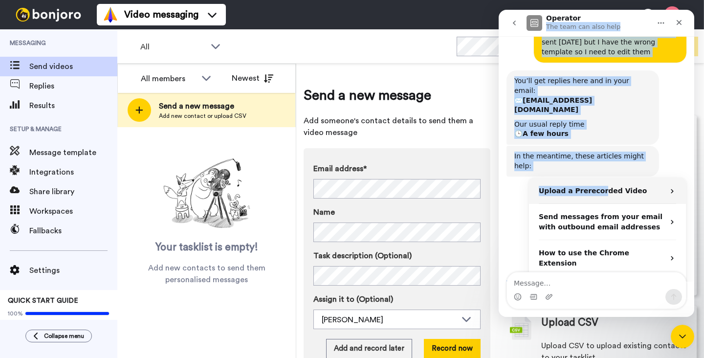
drag, startPoint x: 578, startPoint y: 21, endPoint x: 599, endPoint y: 164, distance: 143.8
click at [599, 164] on div "Operator The team can also help The bears are happy to help! Don't hesitate to …" at bounding box center [595, 163] width 195 height 307
drag, startPoint x: 635, startPoint y: 19, endPoint x: 599, endPoint y: 29, distance: 37.6
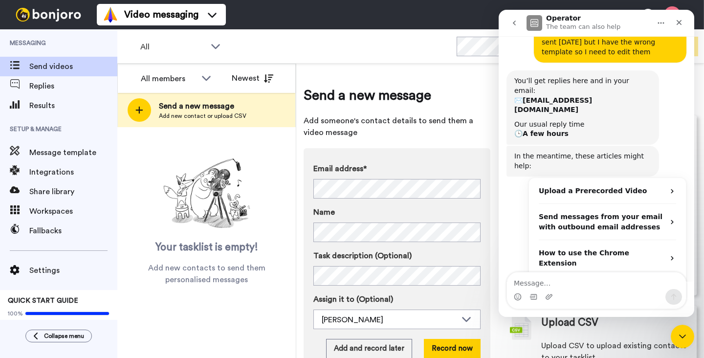
click at [469, 21] on div "Video messaging Help docs Settings" at bounding box center [400, 14] width 607 height 29
click at [83, 151] on span "Message template" at bounding box center [73, 153] width 88 height 12
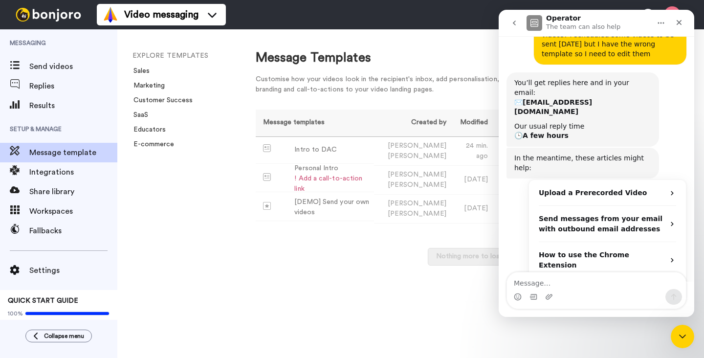
scroll to position [103, 0]
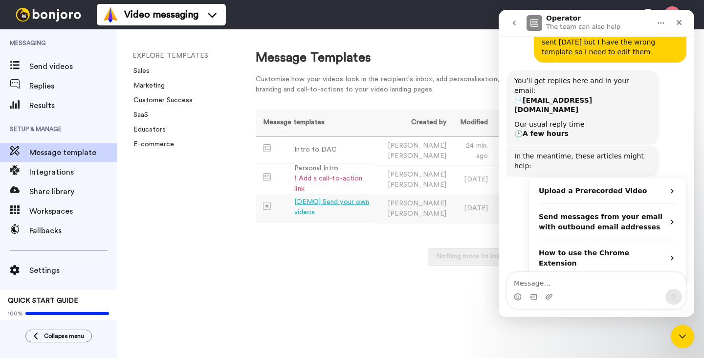
click at [329, 203] on div "[DEMO] Send your own videos" at bounding box center [332, 207] width 76 height 21
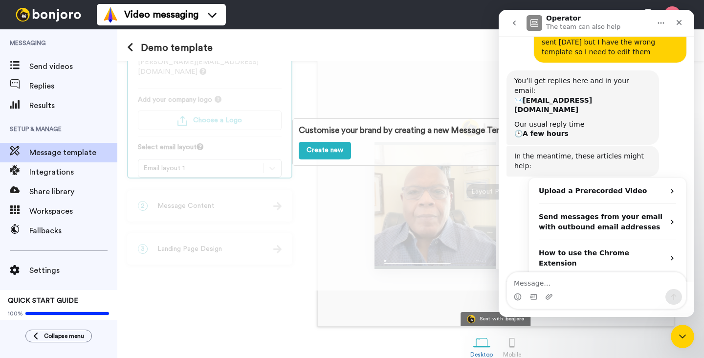
scroll to position [69, 0]
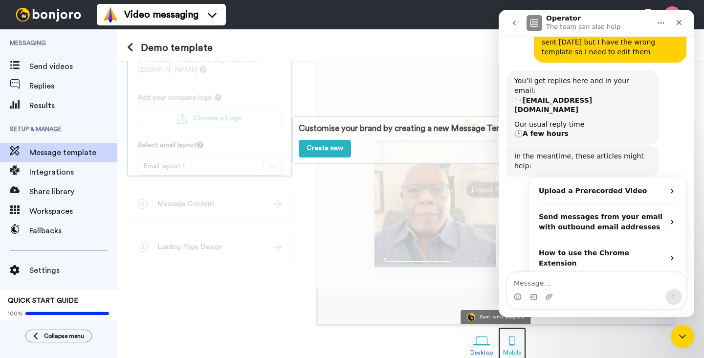
click at [512, 343] on div at bounding box center [511, 340] width 17 height 17
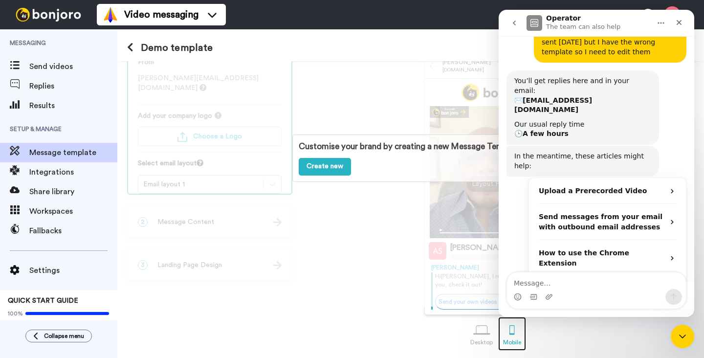
scroll to position [52, 0]
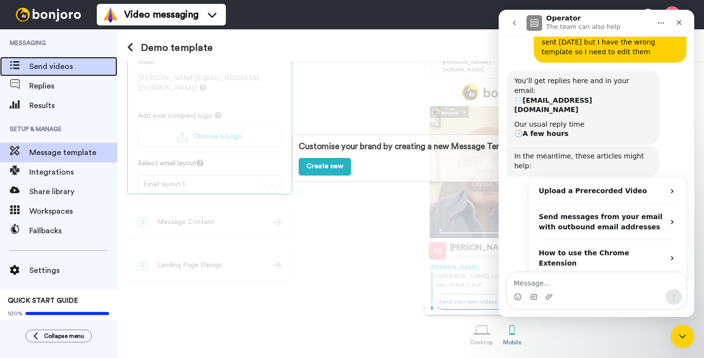
click at [60, 69] on span "Send videos" at bounding box center [73, 67] width 88 height 12
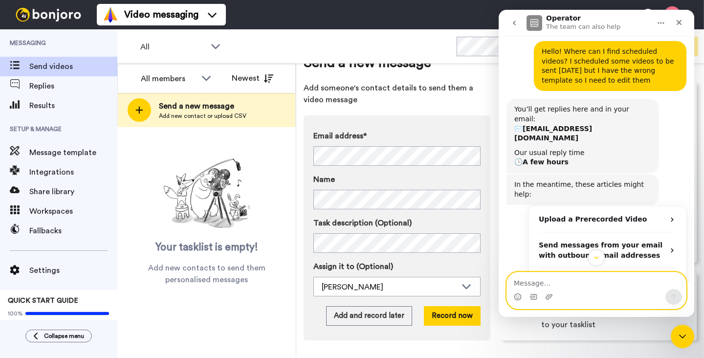
scroll to position [76, 0]
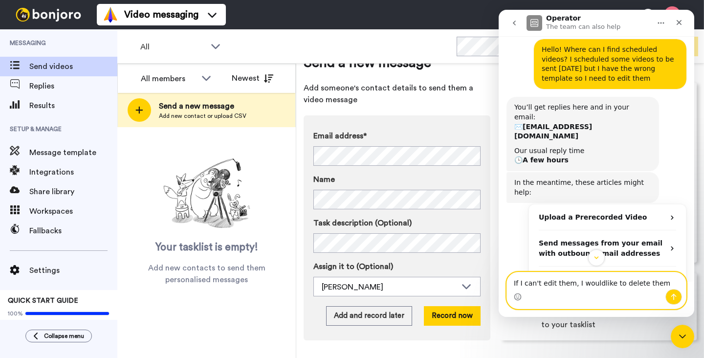
type textarea "If I can't edit them, I wouldlike to delete them"
click at [674, 296] on icon "Send a message…" at bounding box center [673, 297] width 8 height 8
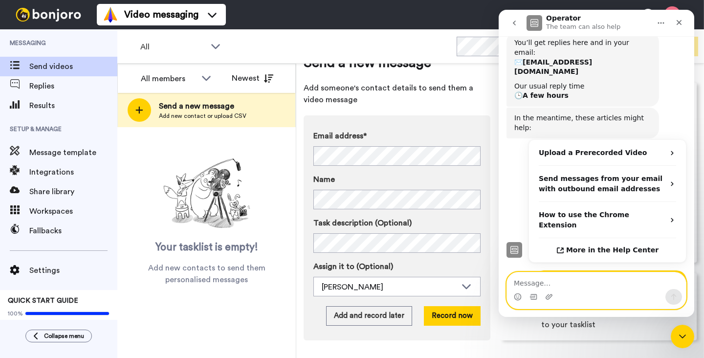
scroll to position [141, 0]
click at [619, 276] on div "If I can't edit them, I wouldlike to delete them" at bounding box center [609, 285] width 137 height 19
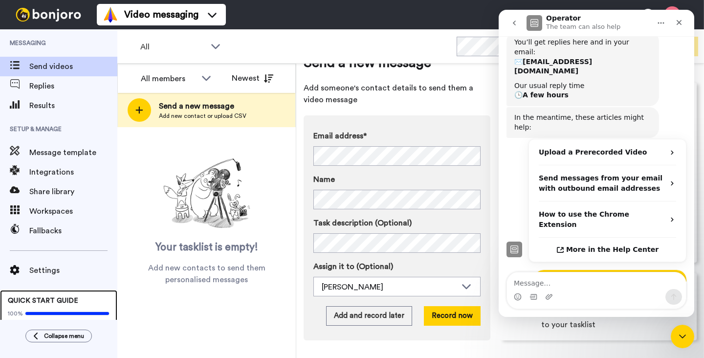
click at [58, 297] on span "QUICK START GUIDE" at bounding box center [43, 300] width 70 height 7
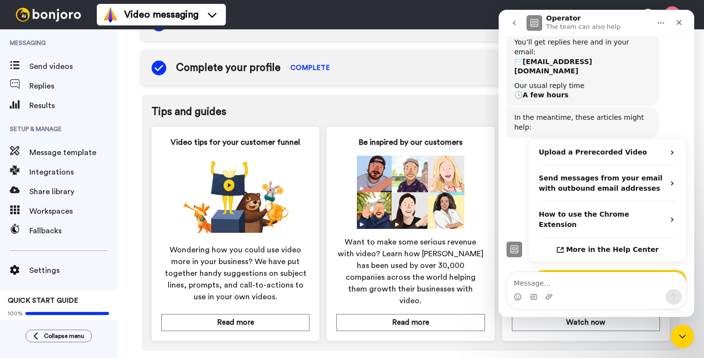
scroll to position [364, 0]
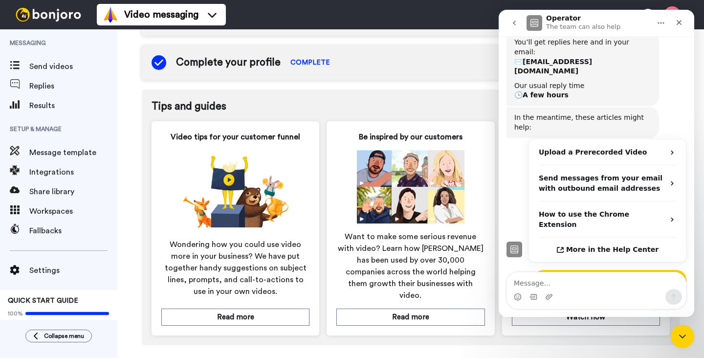
click at [516, 25] on icon "go back" at bounding box center [514, 23] width 8 height 8
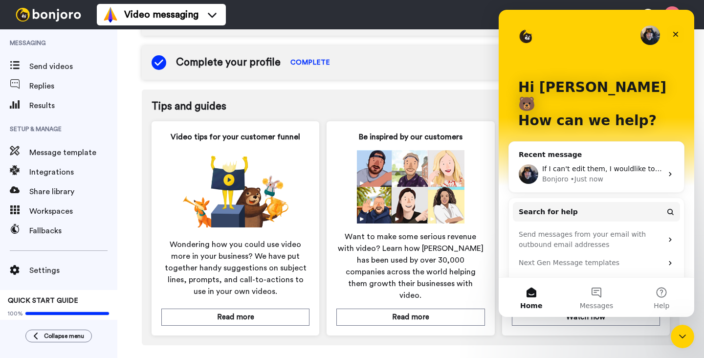
scroll to position [34, 0]
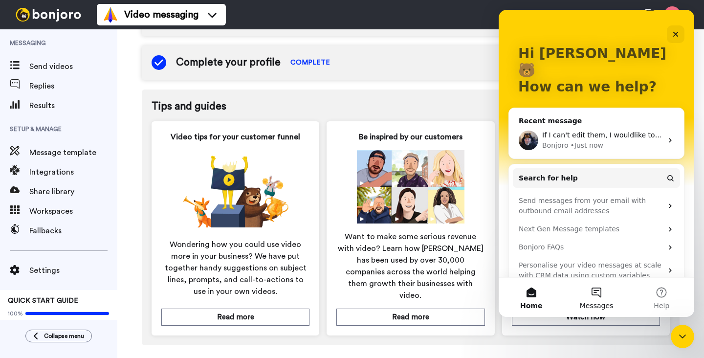
click at [602, 296] on button "Messages" at bounding box center [595, 297] width 65 height 39
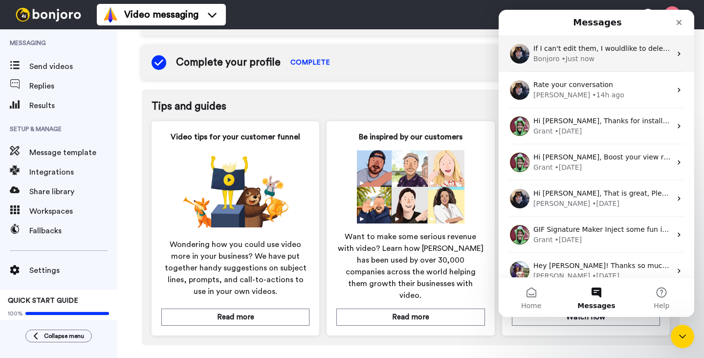
click at [578, 53] on div "If I can't edit them, I wouldlike to delete them" at bounding box center [602, 48] width 138 height 10
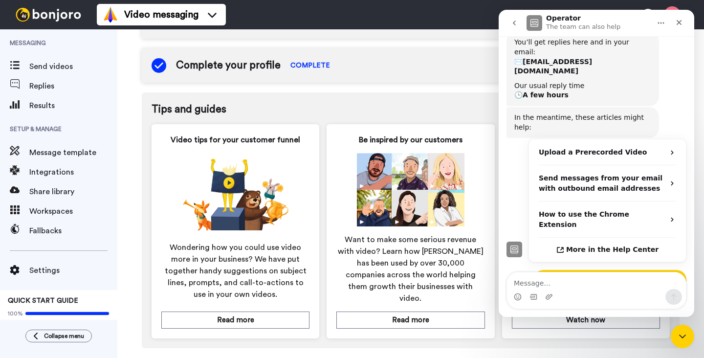
scroll to position [364, 0]
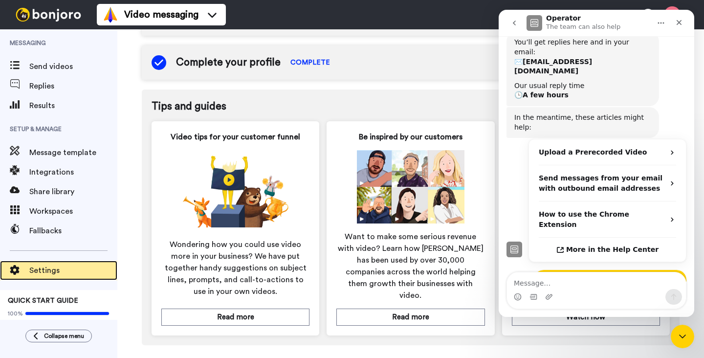
click at [47, 268] on span "Settings" at bounding box center [73, 270] width 88 height 12
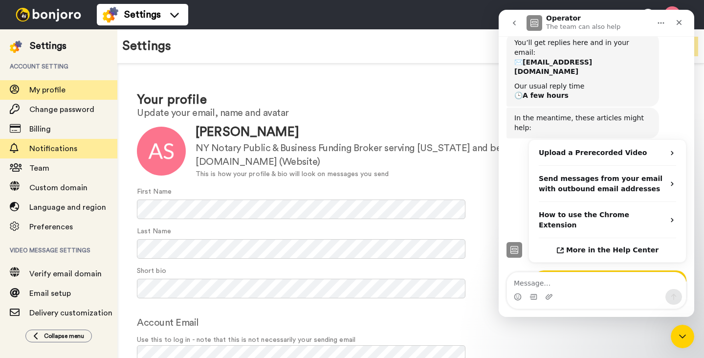
scroll to position [141, 0]
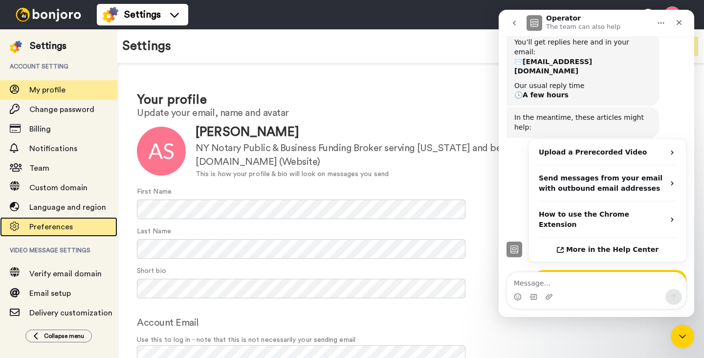
click at [56, 226] on span "Preferences" at bounding box center [50, 227] width 43 height 8
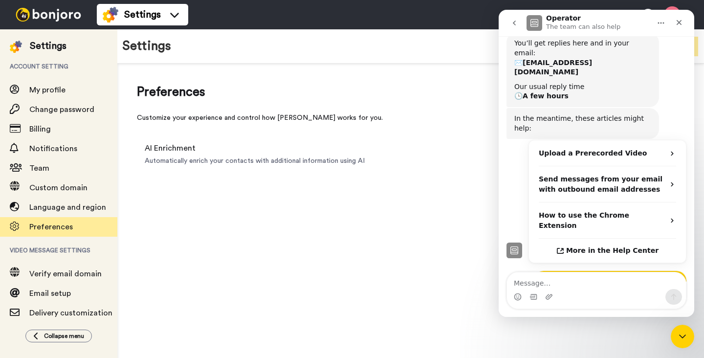
scroll to position [141, 0]
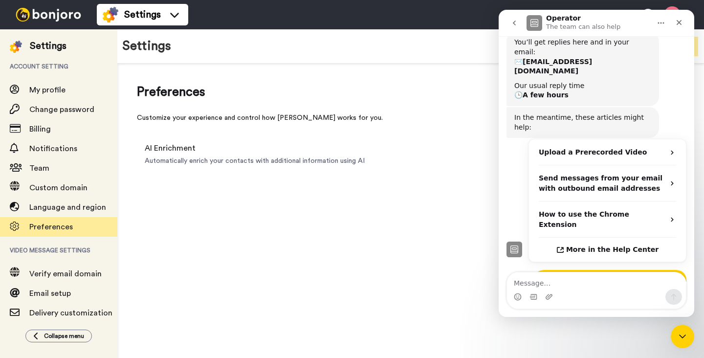
click at [515, 23] on icon "go back" at bounding box center [514, 23] width 8 height 8
drag, startPoint x: 515, startPoint y: 23, endPoint x: 548, endPoint y: 45, distance: 39.4
click at [548, 45] on div "Operator The team can also help The bears are happy to help! Don't hesitate to …" at bounding box center [595, 163] width 195 height 307
drag, startPoint x: 588, startPoint y: 20, endPoint x: 589, endPoint y: 43, distance: 23.5
click at [589, 43] on div "Operator The team can also help The bears are happy to help! Don't hesitate to …" at bounding box center [595, 163] width 195 height 307
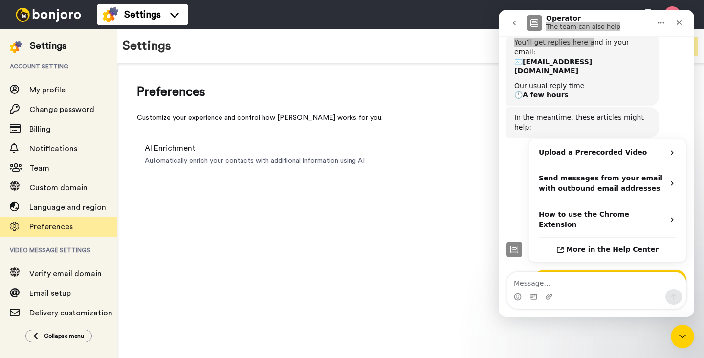
click at [428, 186] on div "Preferences Customize your experience and control how Bonjoro works for you. AI…" at bounding box center [410, 128] width 586 height 129
click at [679, 18] on div "Close" at bounding box center [679, 23] width 18 height 18
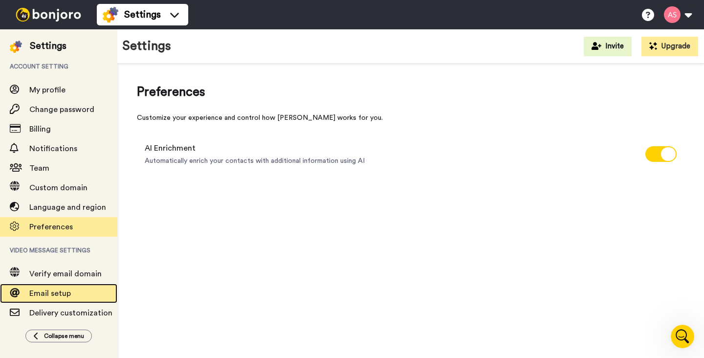
click at [75, 295] on span "Email setup" at bounding box center [73, 293] width 88 height 12
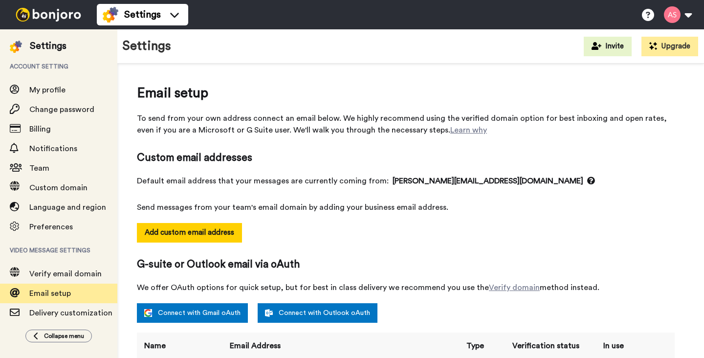
select select "163443"
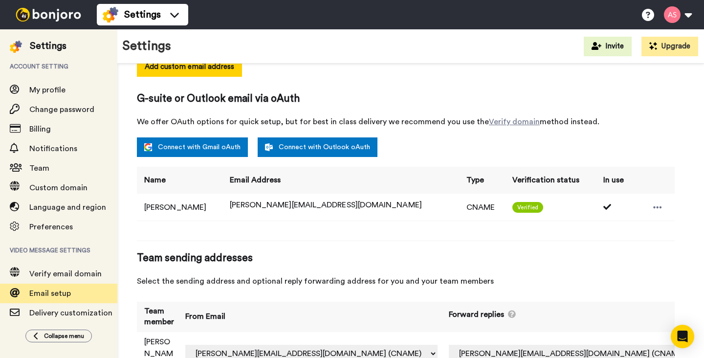
scroll to position [188, 0]
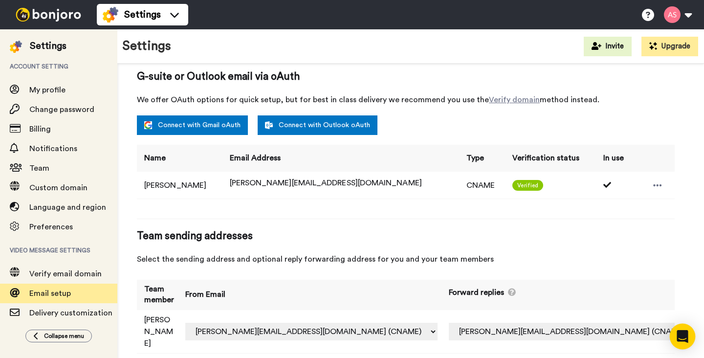
click at [683, 335] on icon "Open Intercom Messenger" at bounding box center [681, 336] width 11 height 13
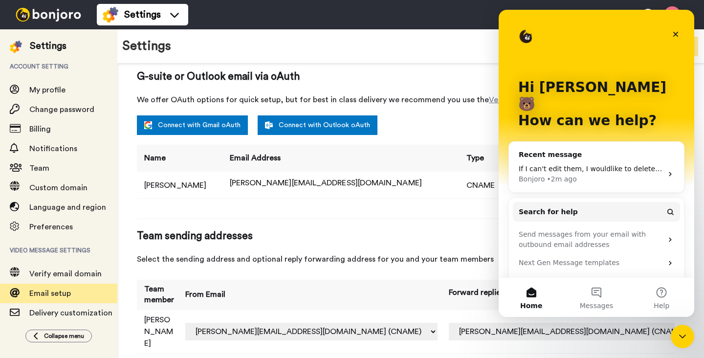
scroll to position [0, 0]
click at [605, 165] on span "If I can't edit them, I wouldlike to delete them" at bounding box center [620, 169] width 156 height 8
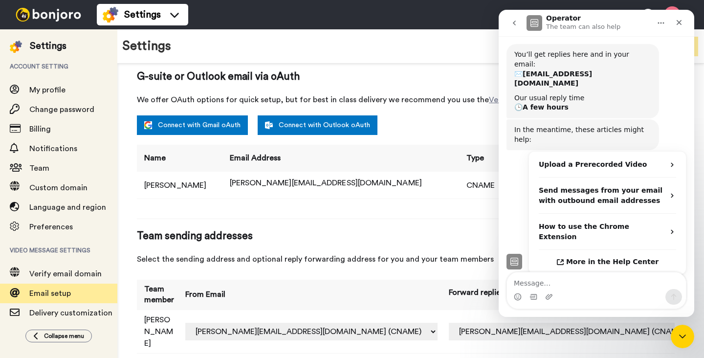
scroll to position [141, 0]
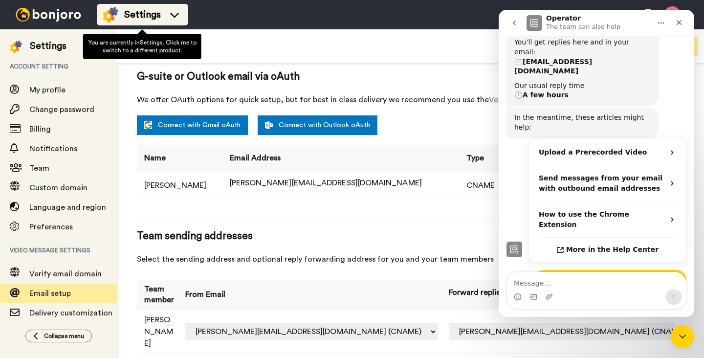
click at [174, 14] on icon at bounding box center [175, 15] width 16 height 10
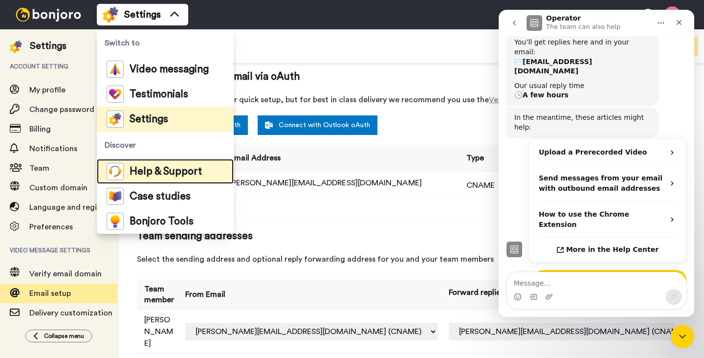
click at [153, 176] on span "Help & Support" at bounding box center [165, 172] width 72 height 10
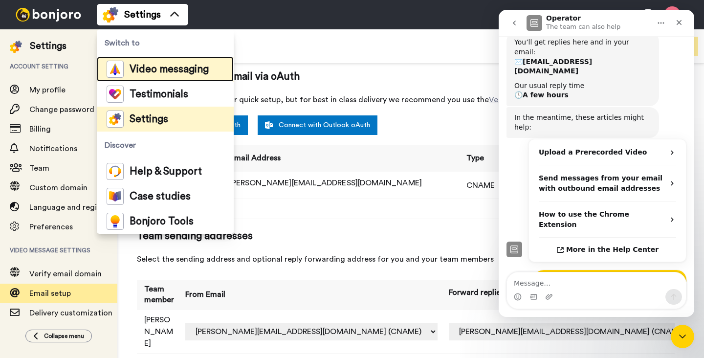
click at [196, 70] on span "Video messaging" at bounding box center [168, 69] width 79 height 10
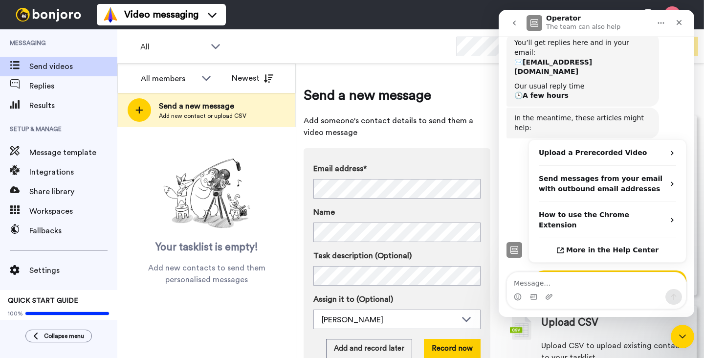
scroll to position [141, 0]
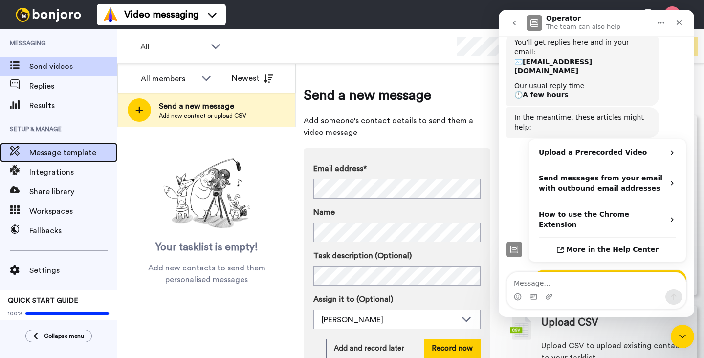
click at [83, 150] on span "Message template" at bounding box center [73, 153] width 88 height 12
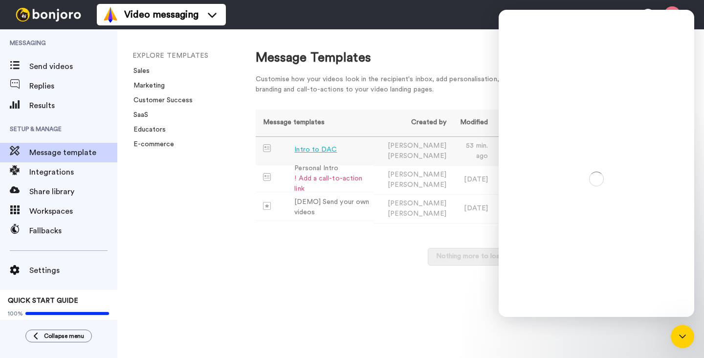
click at [325, 148] on div "Intro to DAC" at bounding box center [315, 150] width 43 height 10
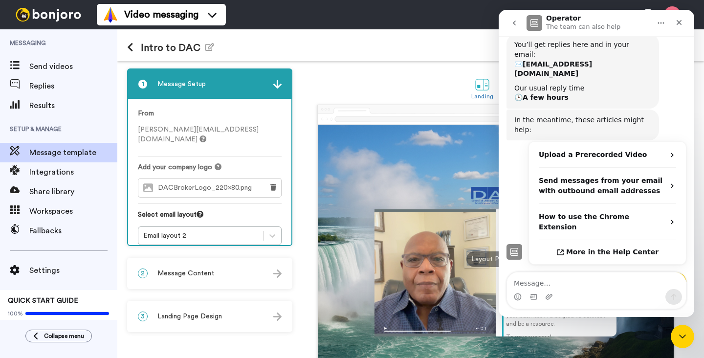
scroll to position [141, 0]
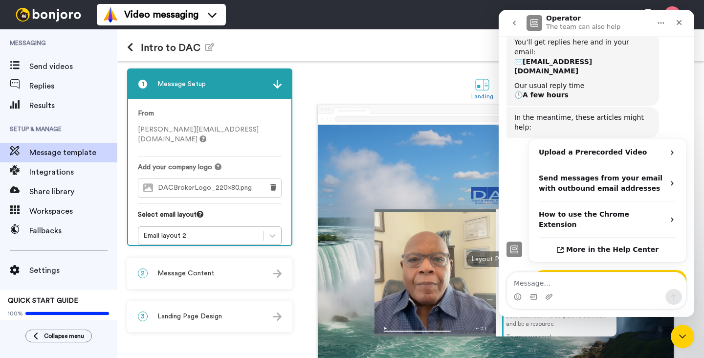
click at [274, 273] on img at bounding box center [277, 273] width 8 height 8
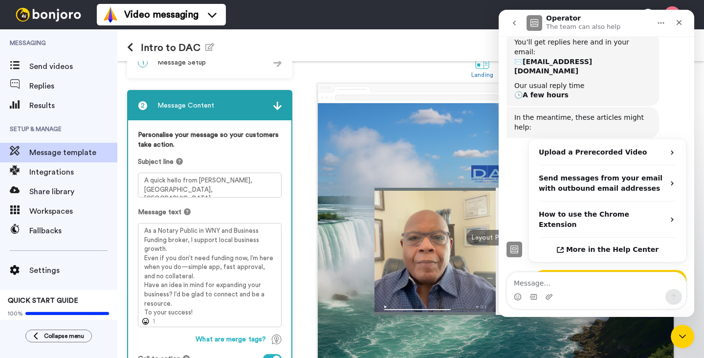
scroll to position [27, 0]
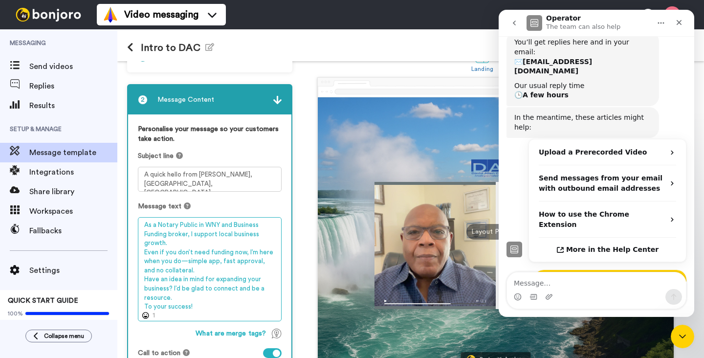
drag, startPoint x: 173, startPoint y: 289, endPoint x: 192, endPoint y: 306, distance: 25.2
click at [192, 306] on textarea "As a Notary Public in WNY and Business Funding broker, I support local business…" at bounding box center [210, 269] width 144 height 104
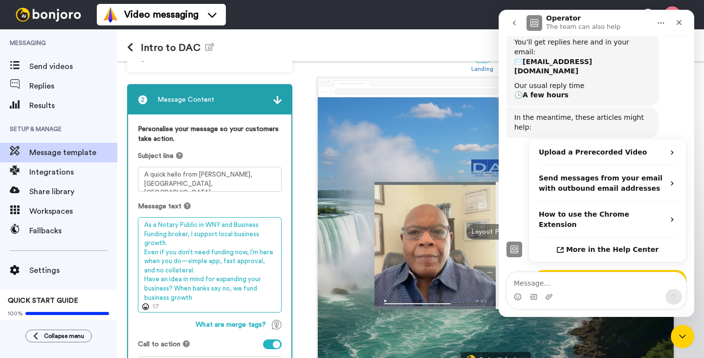
click at [173, 290] on textarea "As a Notary Public in WNY and Business Funding broker, I support local business…" at bounding box center [210, 264] width 144 height 95
drag, startPoint x: 173, startPoint y: 290, endPoint x: 194, endPoint y: 301, distance: 24.3
click at [194, 301] on textarea "As a Notary Public in WNY and Business Funding broker, I support local business…" at bounding box center [210, 264] width 144 height 95
paste textarea "[EMAIL_ADDRESS][DOMAIN_NAME]"
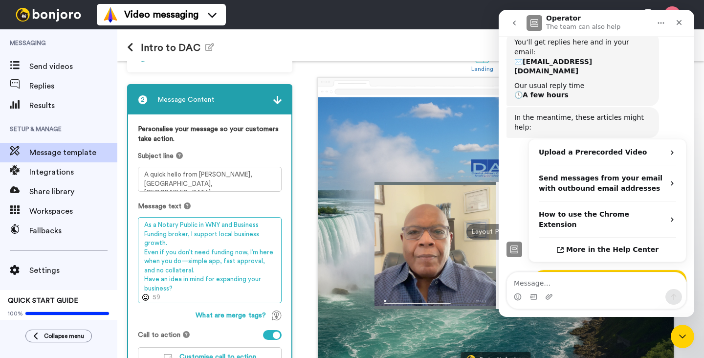
paste textarea "(DAC) provides alternative business funding to small and mi"
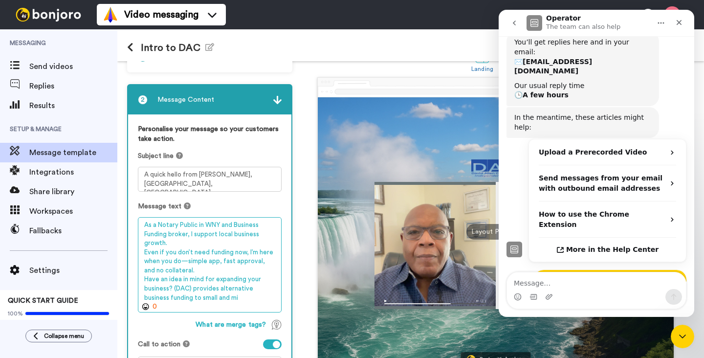
click at [191, 290] on textarea "As a Notary Public in WNY and Business Funding broker, I support local business…" at bounding box center [210, 264] width 144 height 95
click at [173, 289] on textarea "As a Notary Public in WNY and Business Funding broker, I support local business…" at bounding box center [210, 264] width 144 height 95
drag, startPoint x: 173, startPoint y: 289, endPoint x: 214, endPoint y: 301, distance: 41.9
click at [214, 301] on textarea "As a Notary Public in WNY and Business Funding broker, I support local business…" at bounding box center [210, 264] width 144 height 95
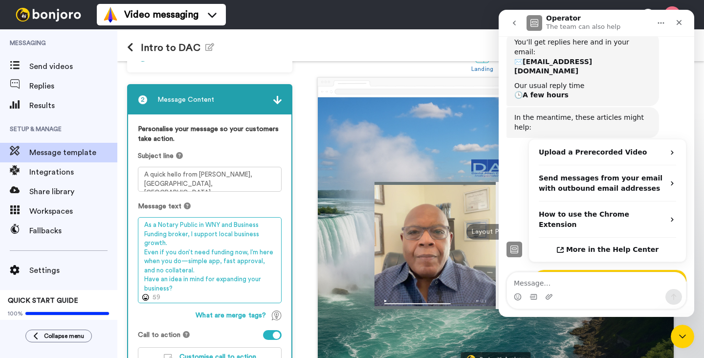
paste textarea "AC helps small businesses get funding when banks say no"
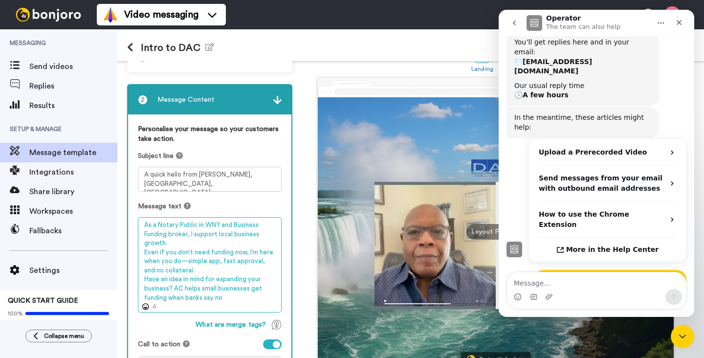
click at [173, 288] on textarea "As a Notary Public in WNY and Business Funding broker, I support local business…" at bounding box center [210, 264] width 144 height 95
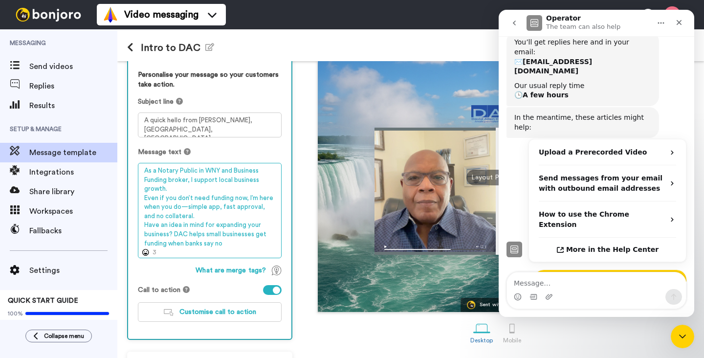
scroll to position [88, 0]
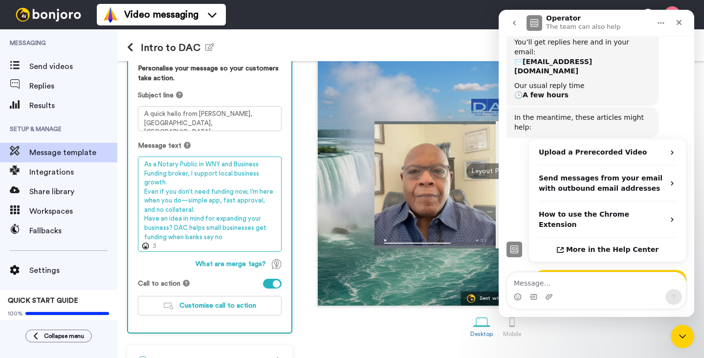
click at [221, 238] on textarea "As a Notary Public in WNY and Business Funding broker, I support local business…" at bounding box center [210, 203] width 144 height 95
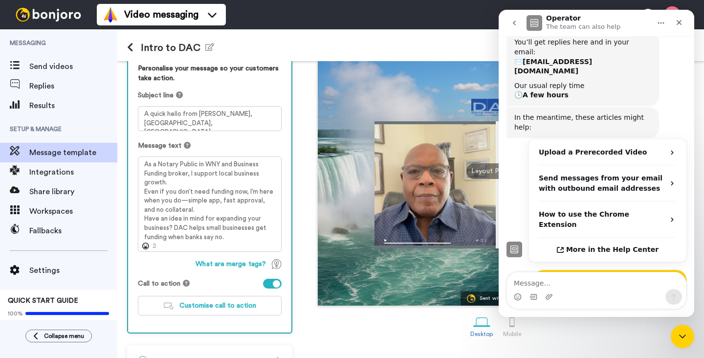
click at [514, 24] on icon "go back" at bounding box center [514, 23] width 8 height 8
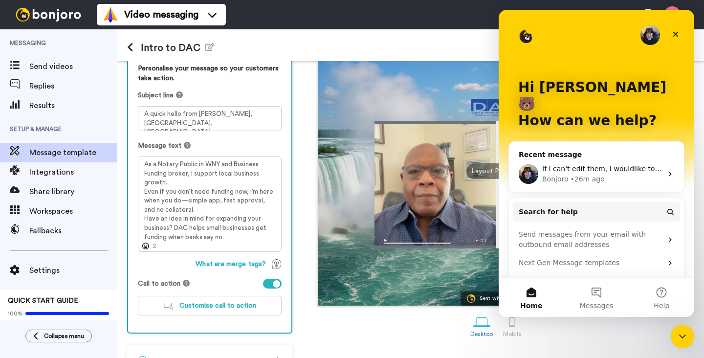
scroll to position [0, 0]
click at [599, 294] on button "Messages" at bounding box center [595, 297] width 65 height 39
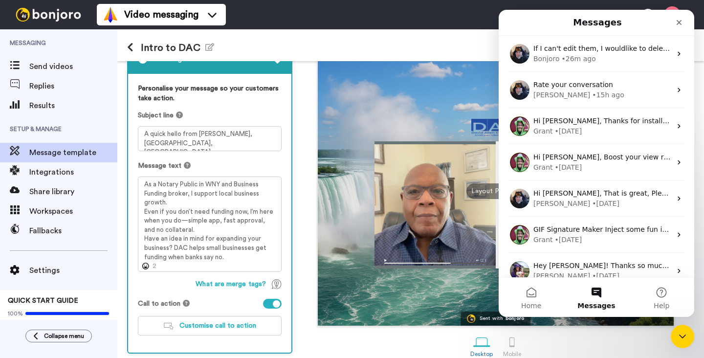
scroll to position [72, 0]
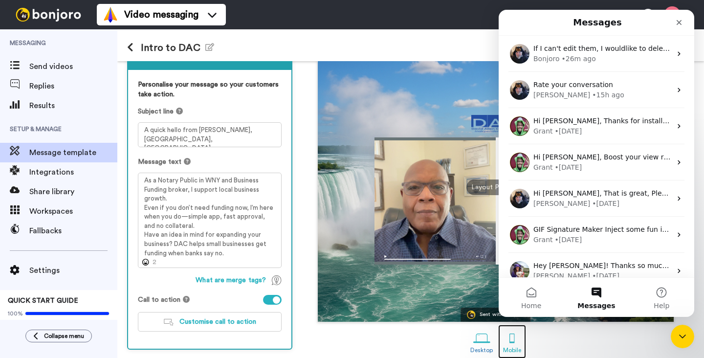
click at [513, 339] on div at bounding box center [511, 337] width 17 height 17
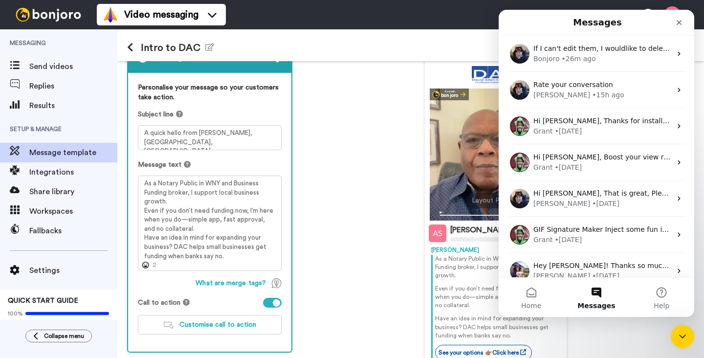
scroll to position [73, 0]
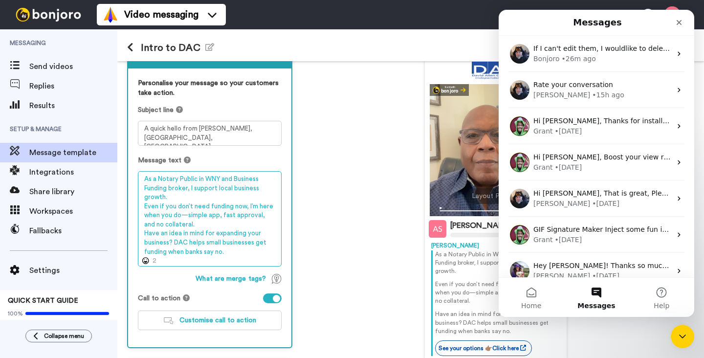
click at [220, 243] on textarea "As a Notary Public in WNY and Business Funding broker, I support local business…" at bounding box center [210, 218] width 144 height 95
click at [145, 233] on textarea "As a Notary Public in WNY and Business Funding broker, I support local business…" at bounding box center [210, 218] width 144 height 95
drag, startPoint x: 145, startPoint y: 233, endPoint x: 207, endPoint y: 255, distance: 66.0
click at [207, 255] on textarea "As a Notary Public in WNY and Business Funding broker, I support local business…" at bounding box center [210, 218] width 144 height 95
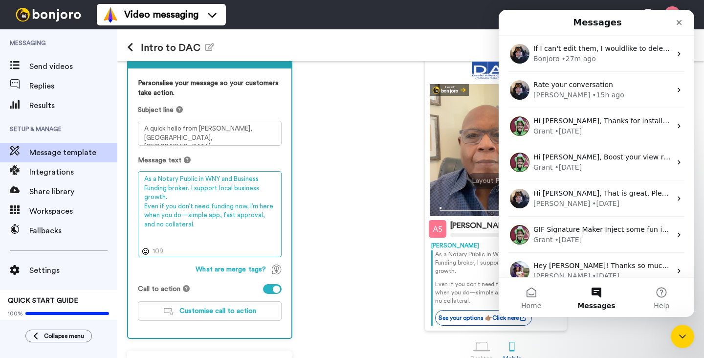
click at [170, 197] on textarea "As a Notary Public in WNY and Business Funding broker, I support local business…" at bounding box center [210, 214] width 144 height 86
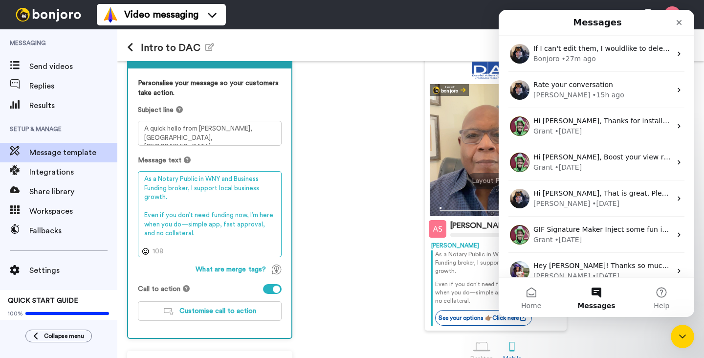
paste textarea "Have an idea in mind for expanding your business? DAC helps businesses get fund…"
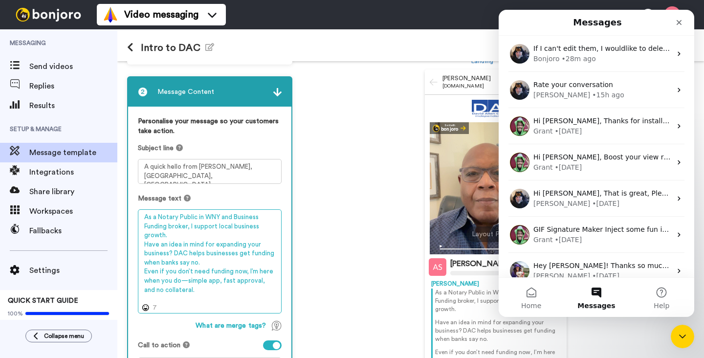
scroll to position [43, 0]
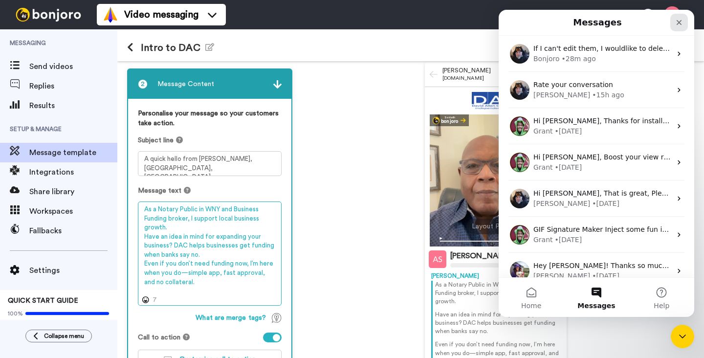
type textarea "As a Notary Public in WNY and Business Funding broker, I support local business…"
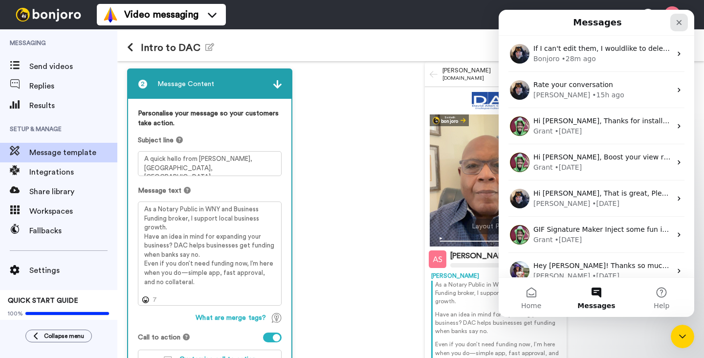
click at [678, 23] on icon "Close" at bounding box center [679, 23] width 8 height 8
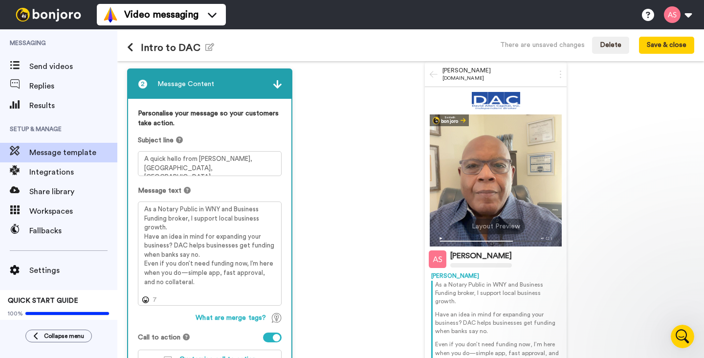
scroll to position [0, 0]
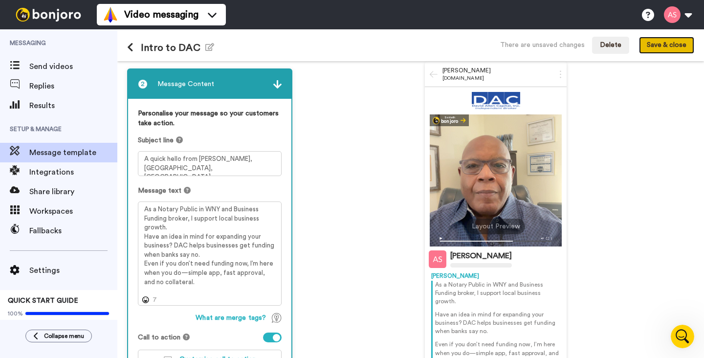
click at [660, 46] on button "Save & close" at bounding box center [666, 46] width 55 height 18
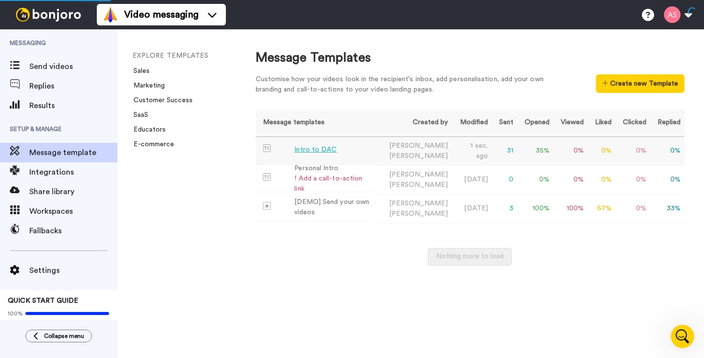
click at [307, 148] on div "Intro to DAC" at bounding box center [315, 150] width 43 height 10
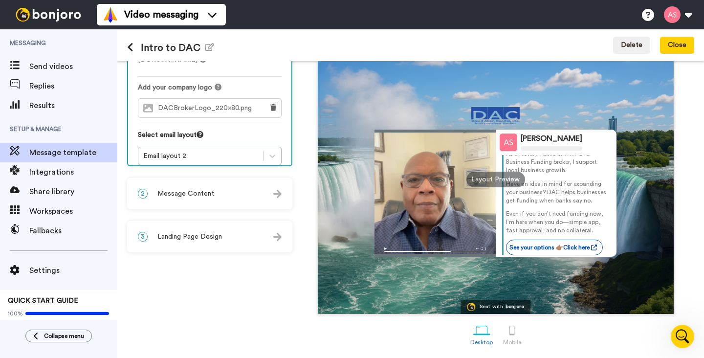
scroll to position [17, 0]
click at [281, 194] on div "2 Message Content" at bounding box center [209, 193] width 163 height 29
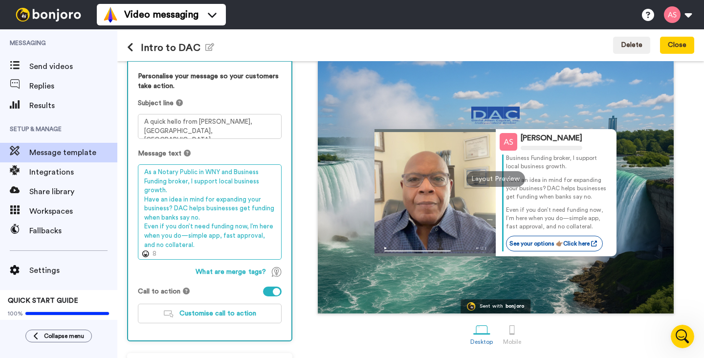
click at [217, 238] on textarea "As a Notary Public in WNY and Business Funding broker, I support local business…" at bounding box center [210, 211] width 144 height 95
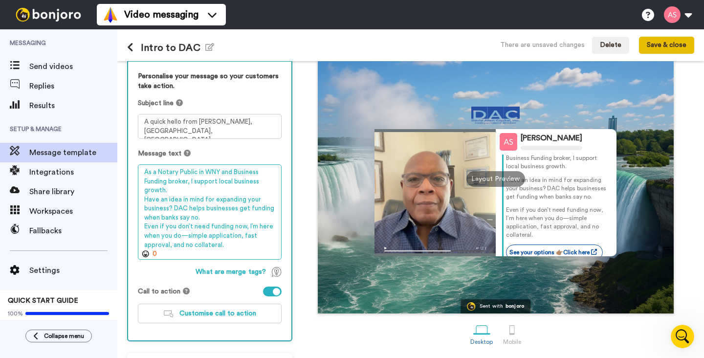
type textarea "As a Notary Public in WNY and Business Funding broker, I support local business…"
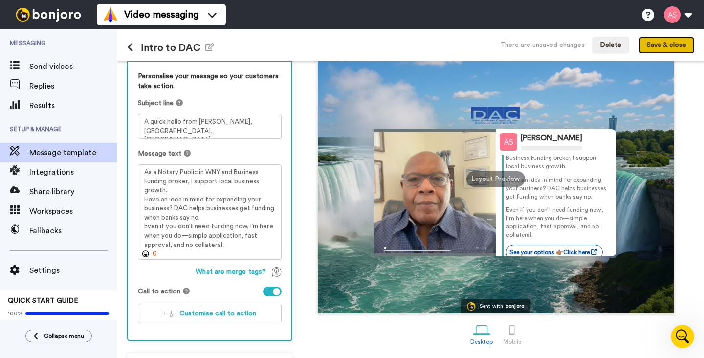
click at [659, 45] on button "Save & close" at bounding box center [666, 46] width 55 height 18
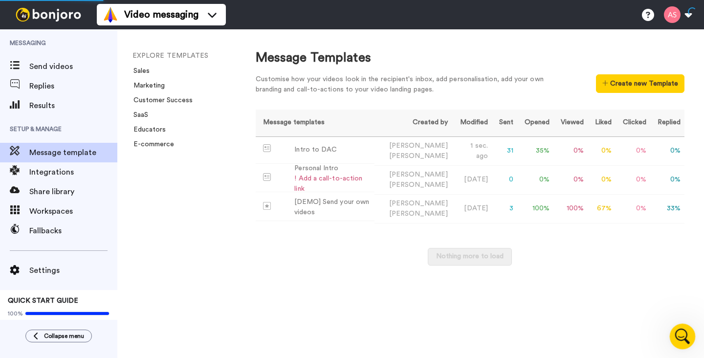
click at [681, 335] on icon "Open Intercom Messenger" at bounding box center [681, 335] width 16 height 16
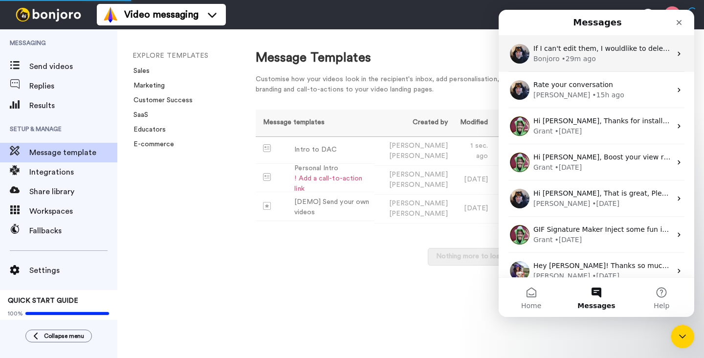
click at [603, 54] on div "Bonjoro • 29m ago" at bounding box center [602, 59] width 138 height 10
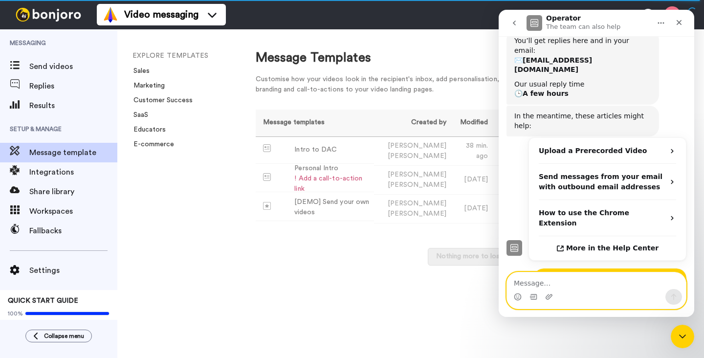
scroll to position [141, 0]
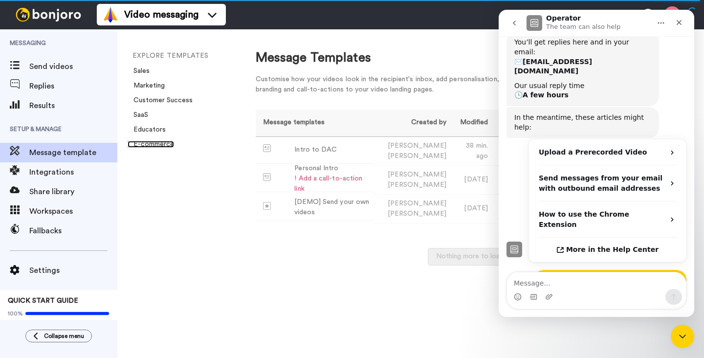
click at [153, 143] on link "E-commerce" at bounding box center [151, 144] width 46 height 7
click at [322, 145] on div "Intro to DAC" at bounding box center [315, 150] width 43 height 10
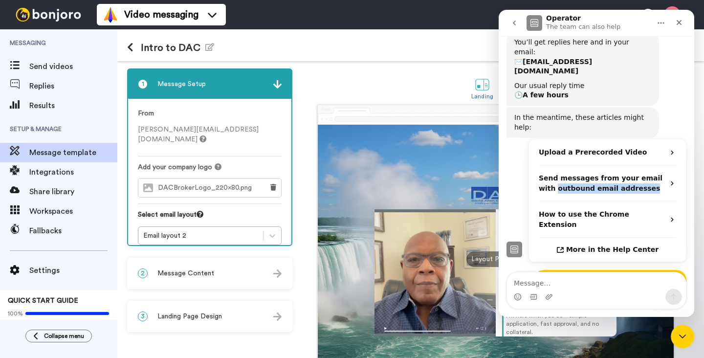
drag, startPoint x: 517, startPoint y: 183, endPoint x: 515, endPoint y: 162, distance: 21.2
click at [515, 162] on div "Upload a Prerecorded Video Send messages from your email with outbound email ad…" at bounding box center [596, 200] width 180 height 123
click at [661, 23] on icon "Home" at bounding box center [661, 22] width 6 height 1
click at [424, 86] on div "Landing Inbox" at bounding box center [495, 88] width 397 height 34
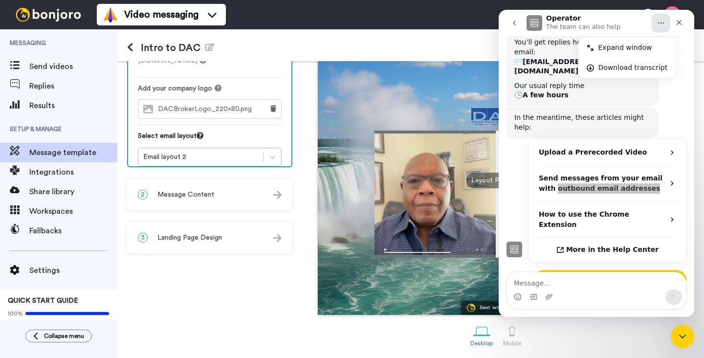
scroll to position [81, 0]
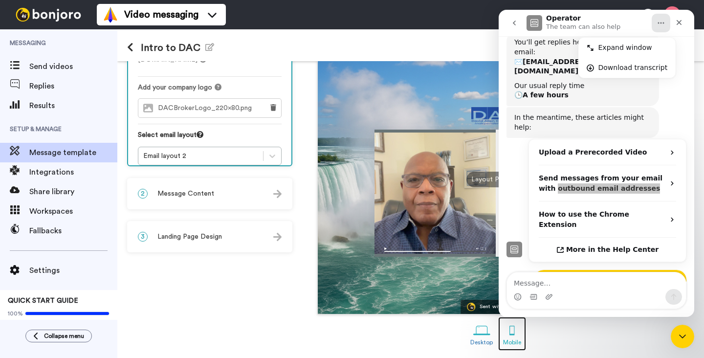
click at [512, 329] on div at bounding box center [511, 329] width 17 height 17
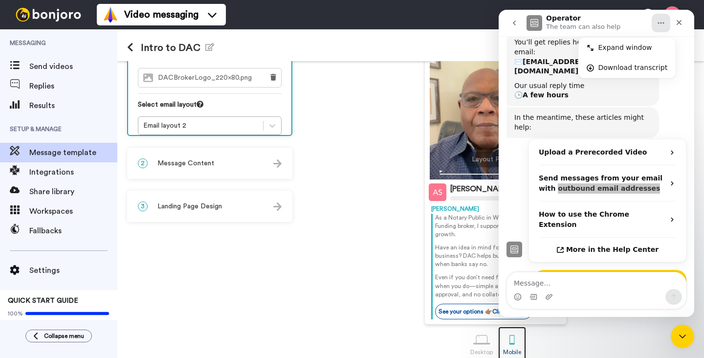
scroll to position [121, 0]
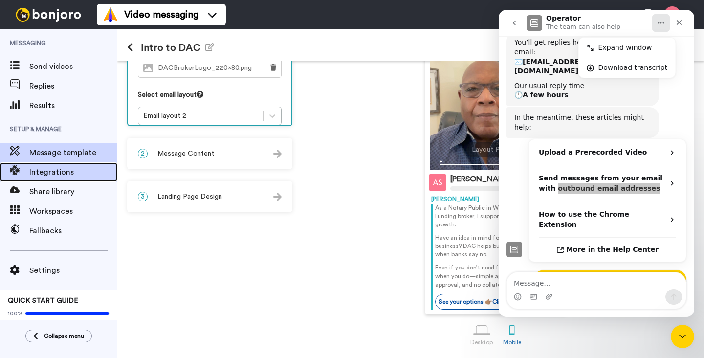
click at [54, 171] on span "Integrations" at bounding box center [73, 172] width 88 height 12
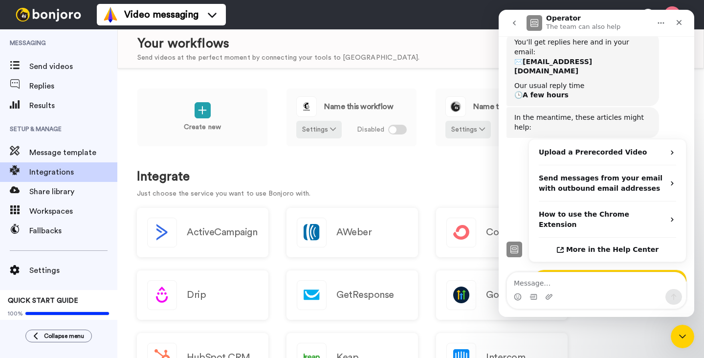
scroll to position [141, 0]
click at [86, 154] on span "Message template" at bounding box center [73, 153] width 88 height 12
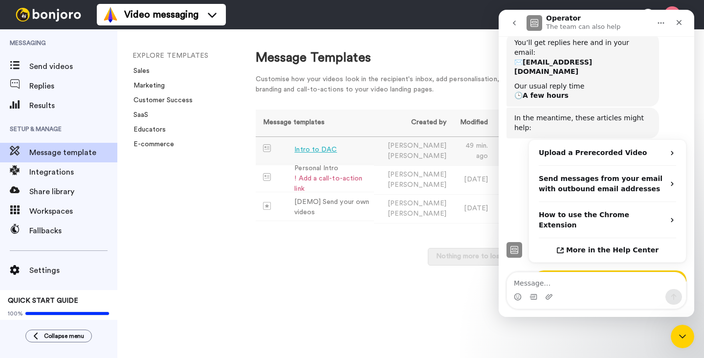
scroll to position [141, 0]
click at [316, 148] on div "Intro to DAC" at bounding box center [315, 150] width 43 height 10
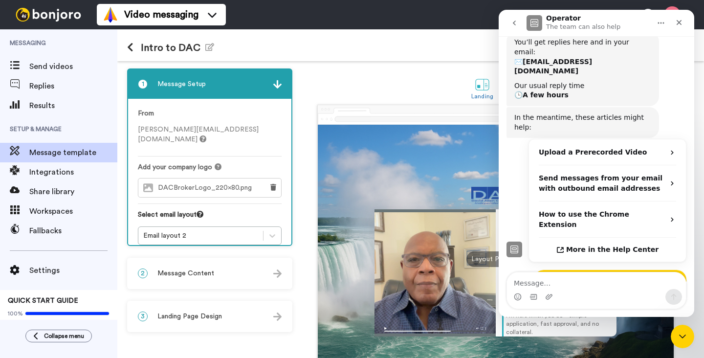
click at [277, 276] on img at bounding box center [277, 273] width 8 height 8
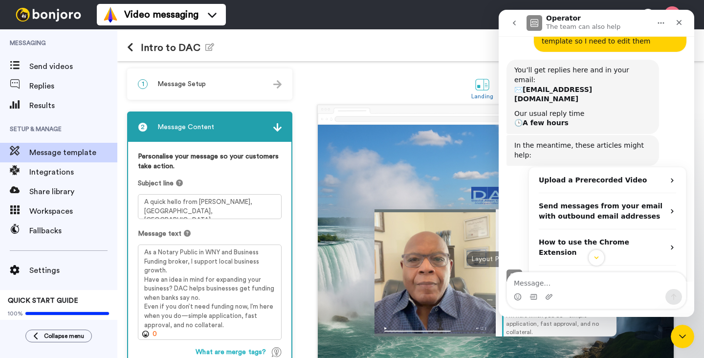
scroll to position [141, 0]
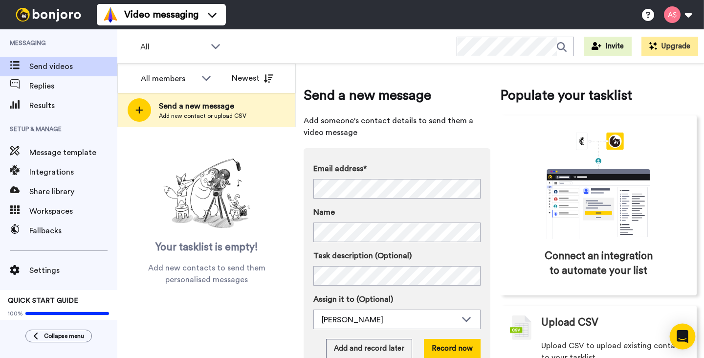
click at [682, 337] on icon "Open Intercom Messenger" at bounding box center [681, 336] width 11 height 13
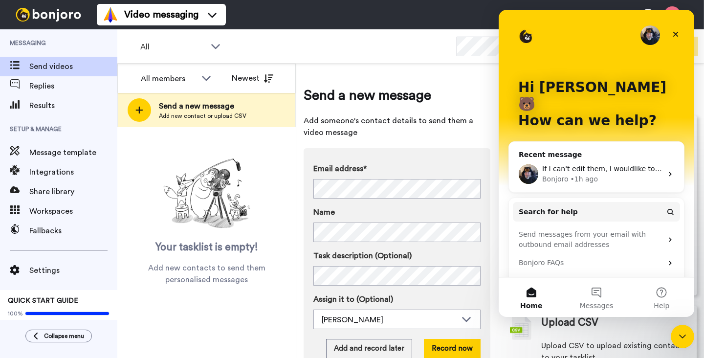
click at [579, 165] on span "If I can't edit them, I wouldlike to delete them" at bounding box center [620, 169] width 156 height 8
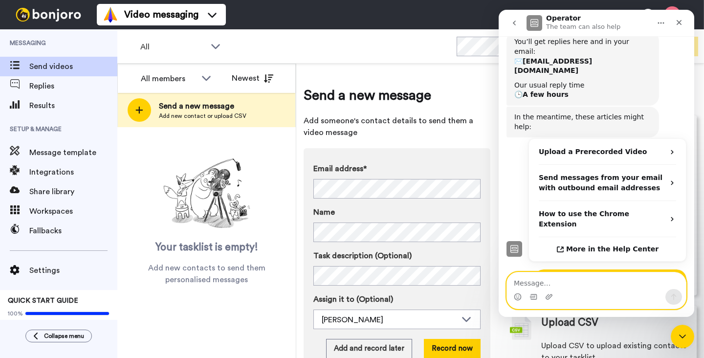
scroll to position [141, 0]
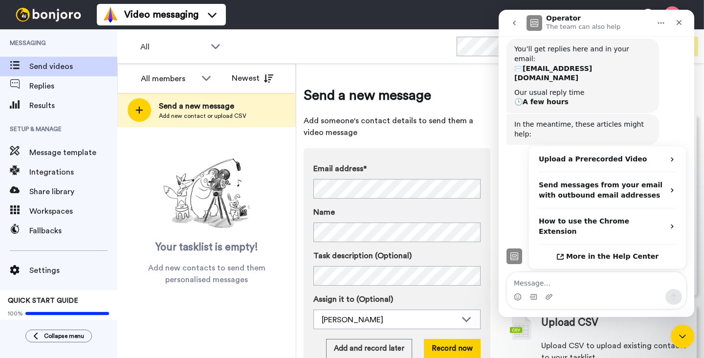
scroll to position [141, 0]
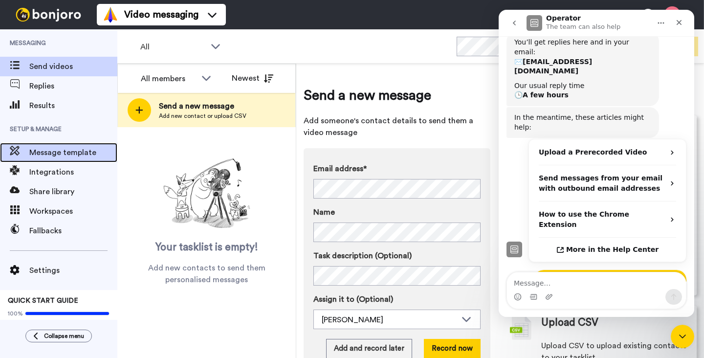
click at [65, 150] on span "Message template" at bounding box center [73, 153] width 88 height 12
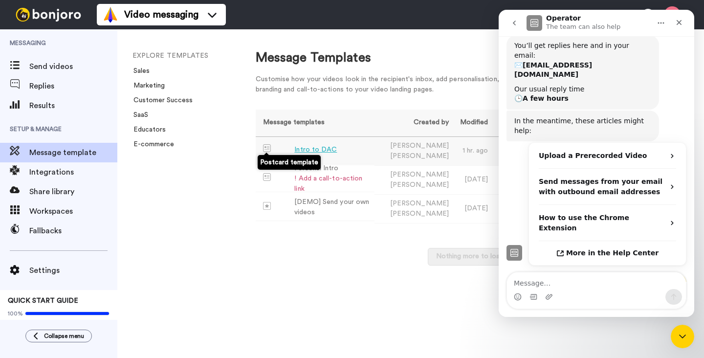
scroll to position [141, 0]
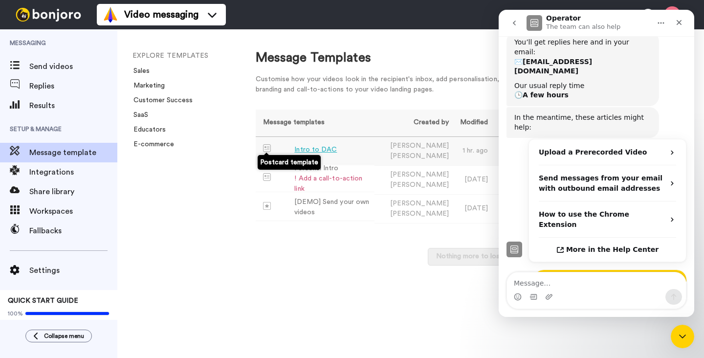
click at [306, 150] on div "Intro to DAC" at bounding box center [315, 150] width 43 height 10
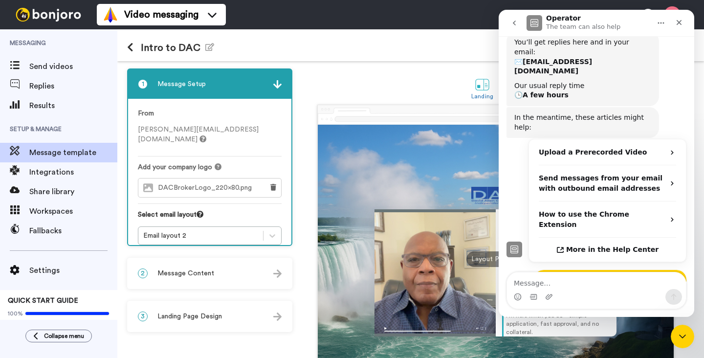
click at [275, 271] on img at bounding box center [277, 273] width 8 height 8
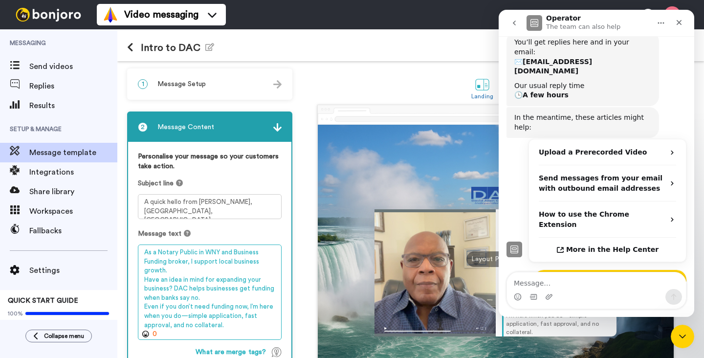
drag, startPoint x: 174, startPoint y: 289, endPoint x: 202, endPoint y: 298, distance: 29.8
click at [202, 298] on textarea "As a Notary Public in WNY and Business Funding broker, I support local business…" at bounding box center [210, 291] width 144 height 95
paste textarea "mission to help business owners get funded when ban"
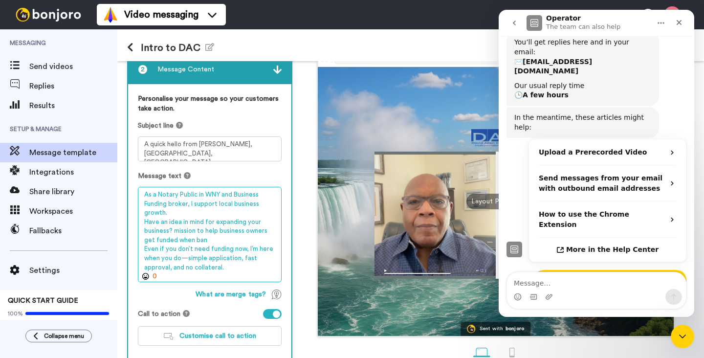
scroll to position [58, 0]
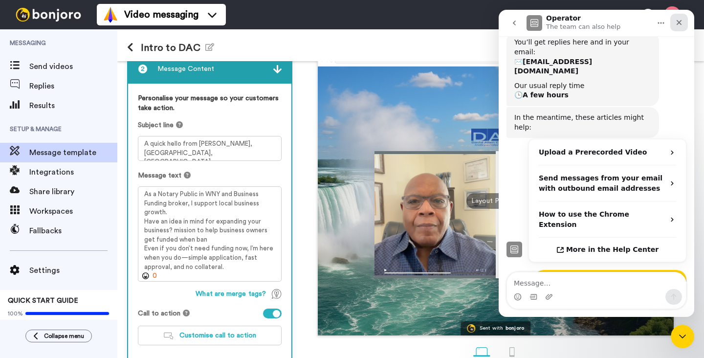
click at [680, 25] on icon "Close" at bounding box center [679, 23] width 8 height 8
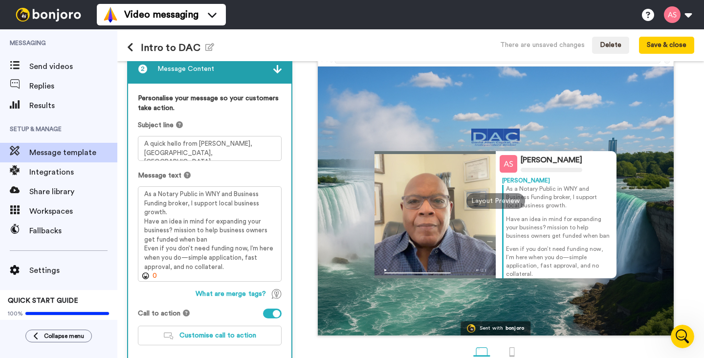
scroll to position [141, 0]
click at [512, 351] on div at bounding box center [511, 351] width 17 height 17
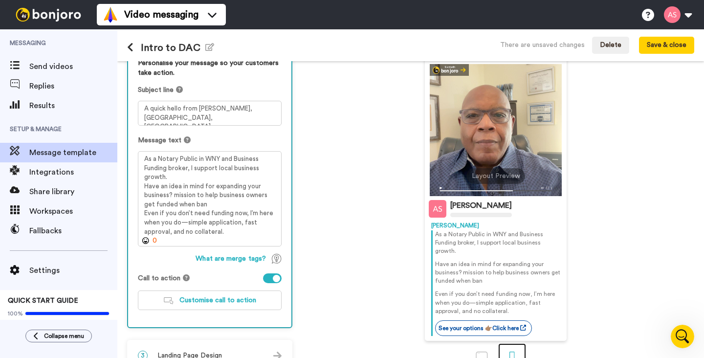
scroll to position [94, 0]
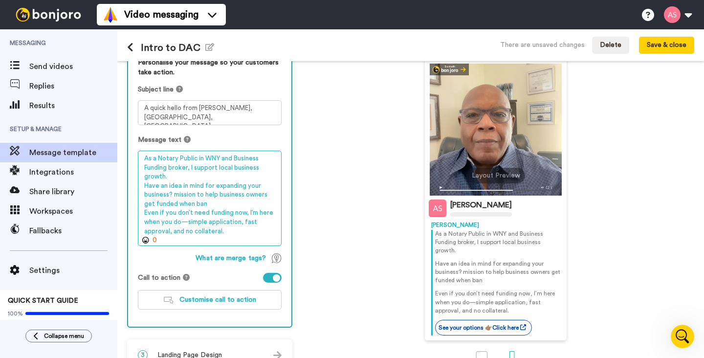
click at [205, 187] on textarea "As a Notary Public in WNY and Business Funding broker, I support local business…" at bounding box center [210, 197] width 144 height 95
click at [144, 196] on textarea "As a Notary Public in WNY and Business Funding broker, I support local business…" at bounding box center [210, 197] width 144 height 95
click at [180, 195] on textarea "As a Notary Public in WNY and Business Funding broker, I support local business…" at bounding box center [210, 197] width 144 height 95
click at [255, 197] on textarea "As a Notary Public in WNY and Business Funding broker, I support local business…" at bounding box center [210, 197] width 144 height 95
click at [172, 204] on textarea "As a Notary Public in WNY and Business Funding broker, I support local business…" at bounding box center [210, 197] width 144 height 95
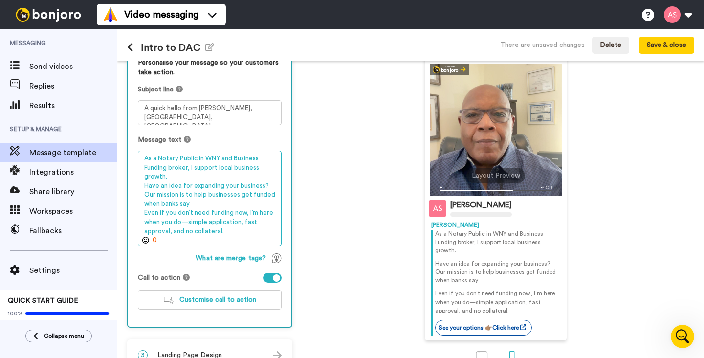
click at [212, 187] on textarea "As a Notary Public in WNY and Business Funding broker, I support local business…" at bounding box center [210, 197] width 144 height 95
click at [193, 204] on textarea "As a Notary Public in WNY and Business Funding broker, I support local business…" at bounding box center [210, 197] width 144 height 95
click at [227, 196] on textarea "As a Notary Public in WNY and Business Funding broker, I support local business…" at bounding box center [210, 197] width 144 height 95
click at [226, 194] on textarea "As a Notary Public in WNY and Business Funding broker, I support local business…" at bounding box center [210, 197] width 144 height 95
click at [147, 206] on textarea "As a Notary Public in WNY and Business Funding broker, I support local business…" at bounding box center [210, 197] width 144 height 95
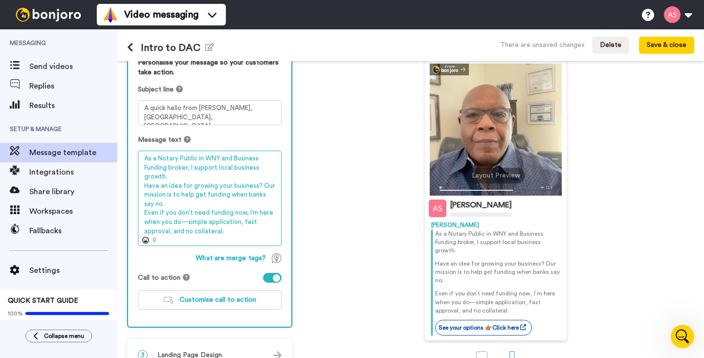
click at [188, 223] on textarea "As a Notary Public in WNY and Business Funding broker, I support local business…" at bounding box center [210, 197] width 144 height 95
type textarea "As a Notary Public in WNY and Business Funding broker, I support local business…"
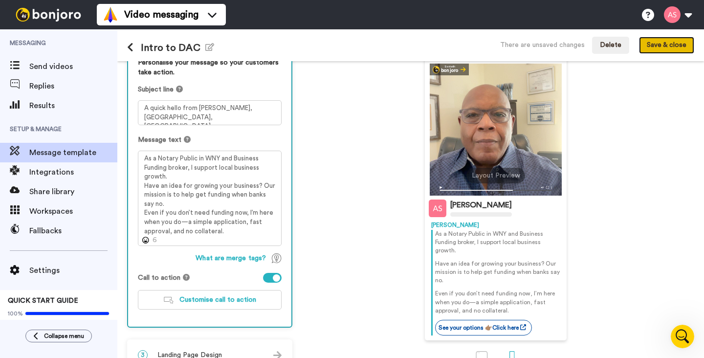
click at [670, 47] on button "Save & close" at bounding box center [666, 46] width 55 height 18
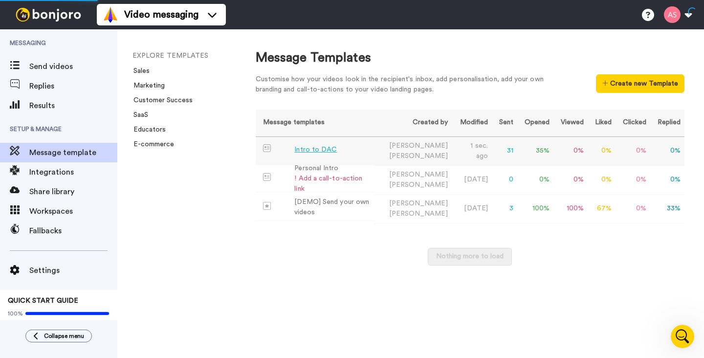
click at [326, 148] on div "Intro to DAC" at bounding box center [315, 150] width 43 height 10
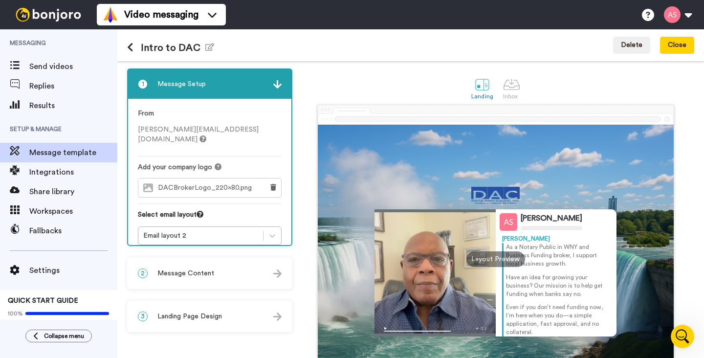
click at [214, 273] on div "2 Message Content" at bounding box center [209, 272] width 163 height 29
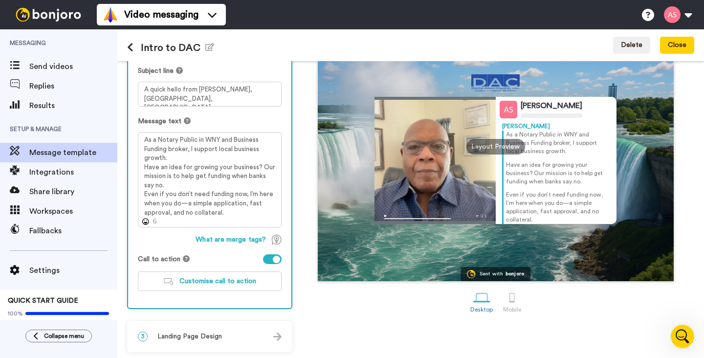
scroll to position [114, 0]
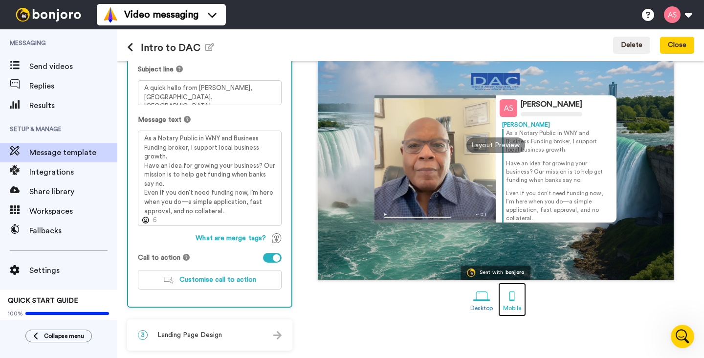
click at [514, 296] on div at bounding box center [511, 295] width 17 height 17
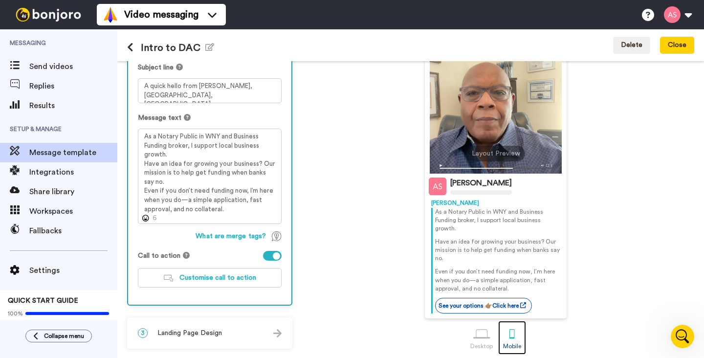
scroll to position [121, 0]
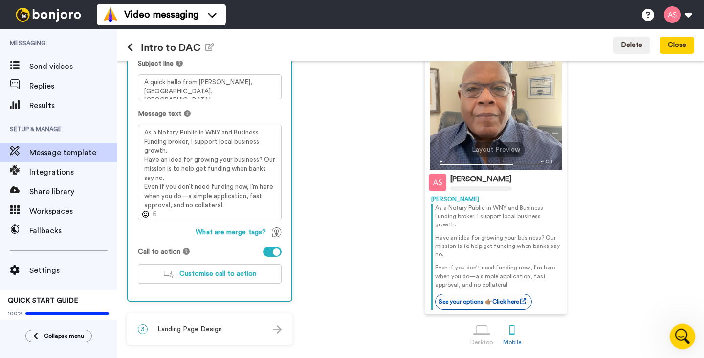
click at [684, 331] on icon "Open Intercom Messenger" at bounding box center [681, 335] width 16 height 16
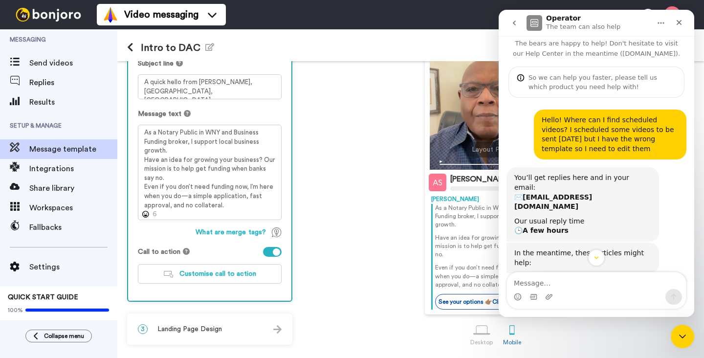
scroll to position [0, 0]
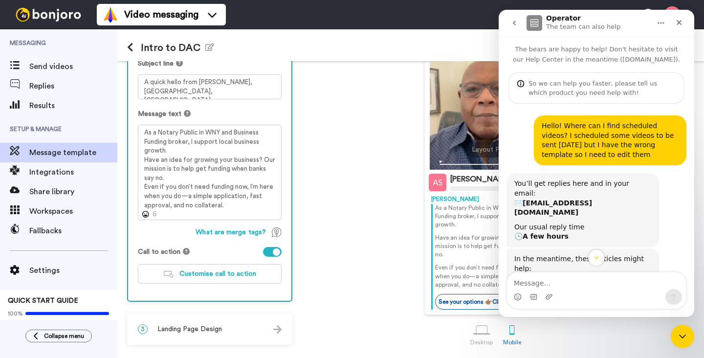
drag, startPoint x: 602, startPoint y: 155, endPoint x: 538, endPoint y: 127, distance: 69.6
click at [538, 127] on div "Hello! Where can I find scheduled videos? I scheduled some videos to be sent to…" at bounding box center [610, 140] width 152 height 50
copy div "Hello! Where can I find scheduled videos? I scheduled some videos to be sent to…"
click at [379, 258] on div "Alvin Slaughter bonjoro.com Sent with bonjoro Alvin Slaughter Alvin As a Notary…" at bounding box center [495, 149] width 397 height 329
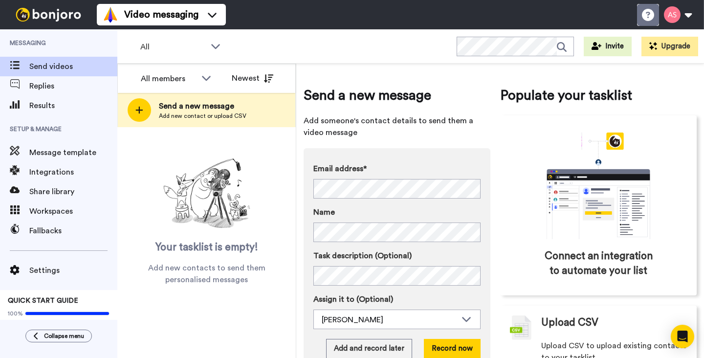
click at [651, 16] on icon at bounding box center [648, 15] width 12 height 12
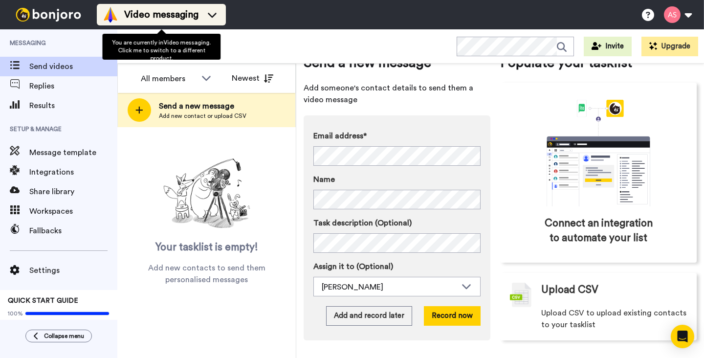
click at [164, 16] on span "Video messaging" at bounding box center [161, 15] width 74 height 14
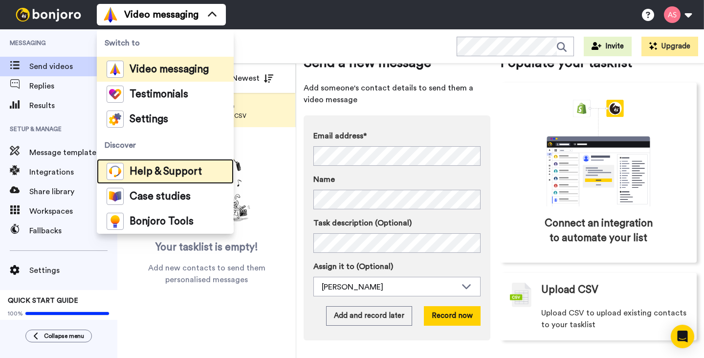
click at [146, 175] on span "Help & Support" at bounding box center [165, 172] width 72 height 10
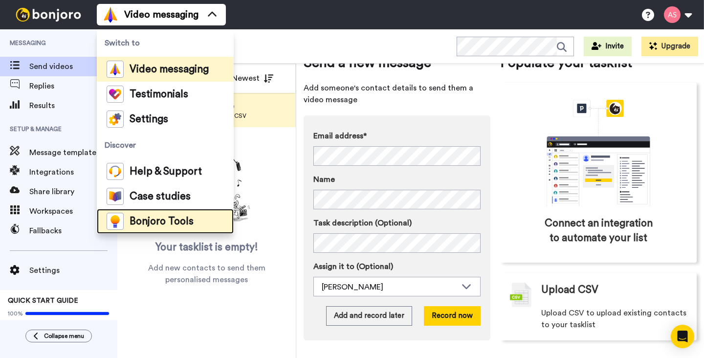
click at [173, 220] on span "Bonjoro Tools" at bounding box center [161, 221] width 64 height 10
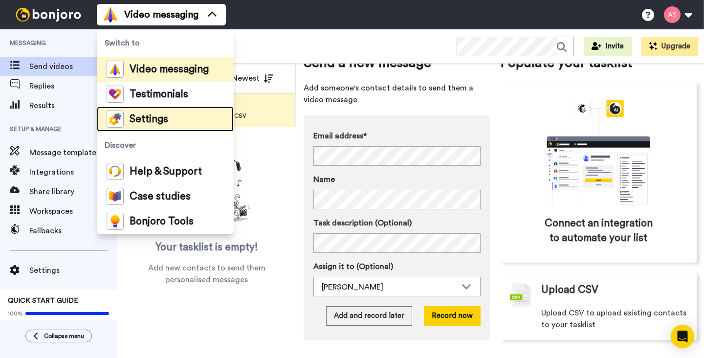
click at [152, 118] on span "Settings" at bounding box center [148, 119] width 39 height 10
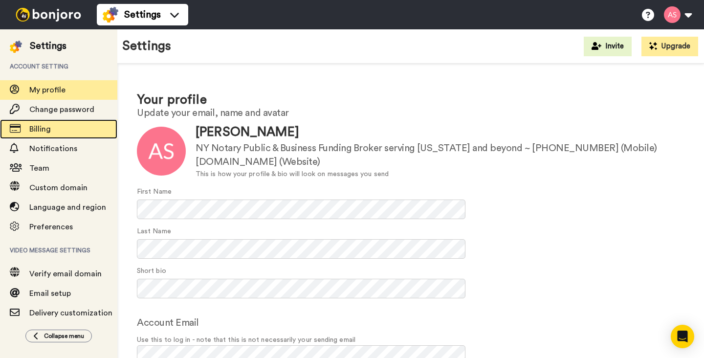
click at [46, 127] on span "Billing" at bounding box center [39, 129] width 21 height 8
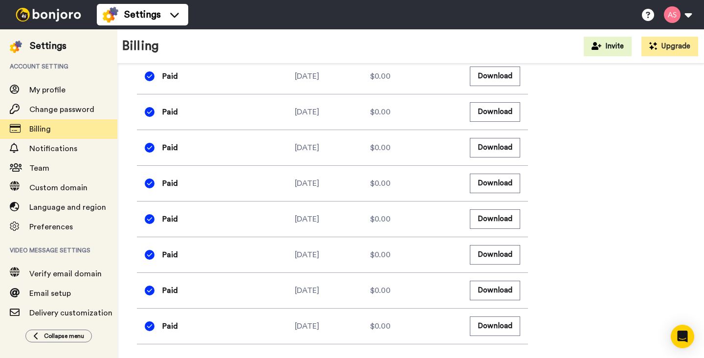
scroll to position [758, 0]
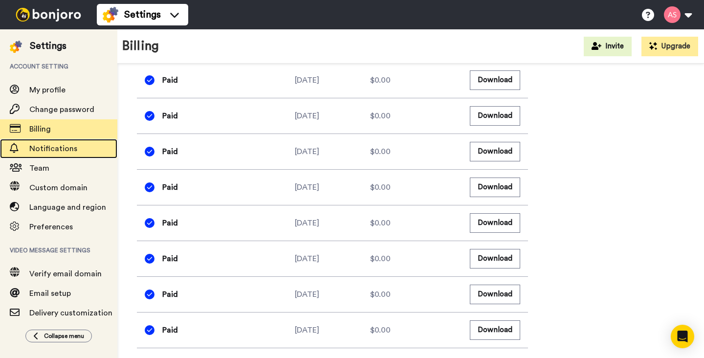
click at [57, 147] on span "Notifications" at bounding box center [53, 149] width 48 height 8
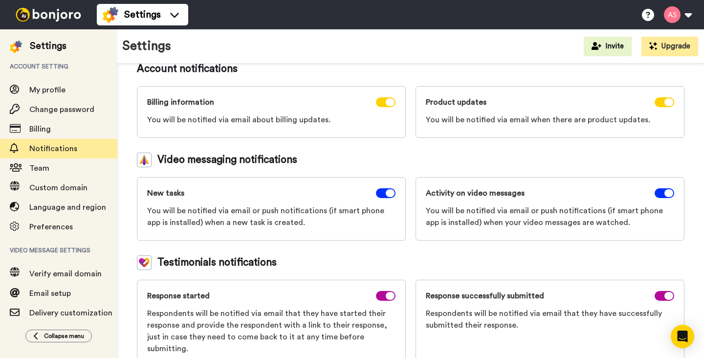
scroll to position [88, 0]
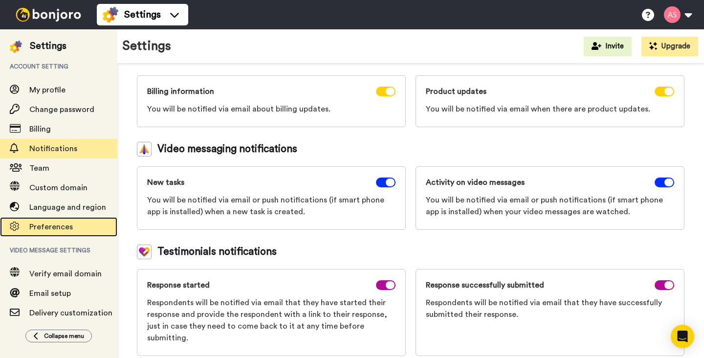
click at [61, 224] on span "Preferences" at bounding box center [50, 227] width 43 height 8
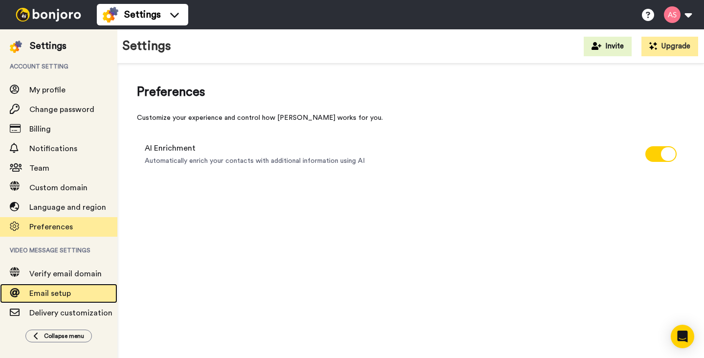
click at [63, 291] on span "Email setup" at bounding box center [50, 293] width 42 height 8
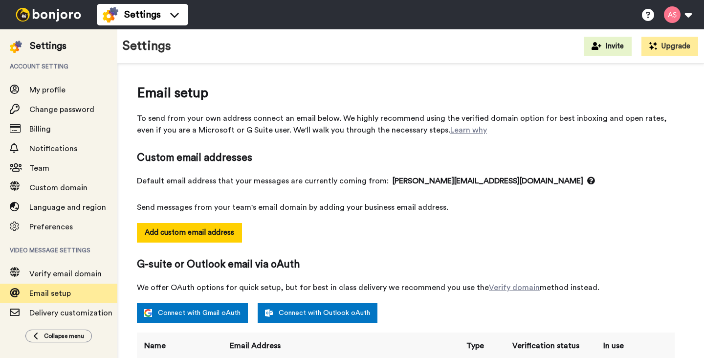
select select "163443"
click at [648, 13] on icon at bounding box center [648, 15] width 12 height 12
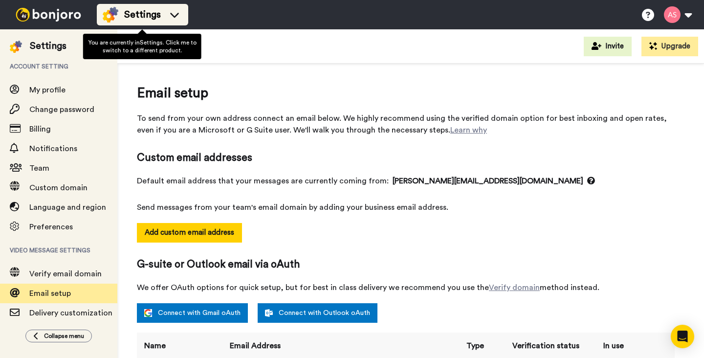
click at [169, 18] on icon at bounding box center [175, 15] width 16 height 10
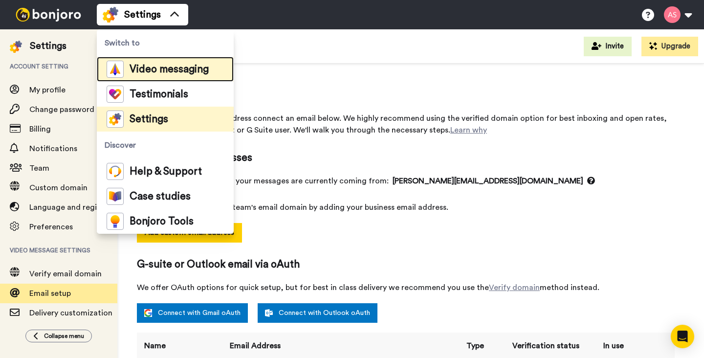
click at [156, 70] on span "Video messaging" at bounding box center [168, 69] width 79 height 10
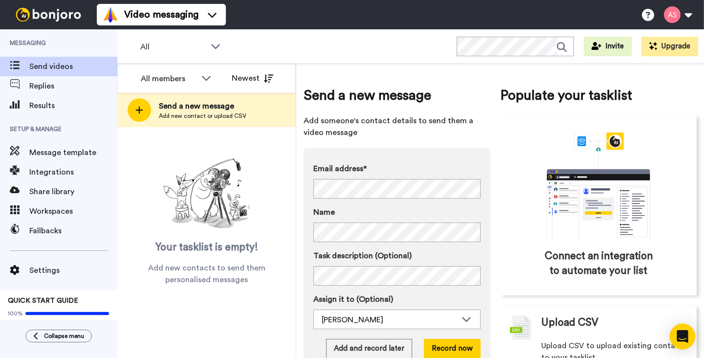
click at [684, 342] on div "Open Intercom Messenger" at bounding box center [682, 336] width 26 height 26
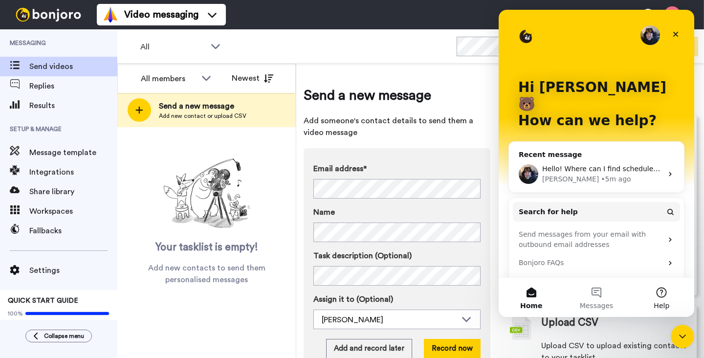
click at [661, 295] on button "Help" at bounding box center [661, 297] width 65 height 39
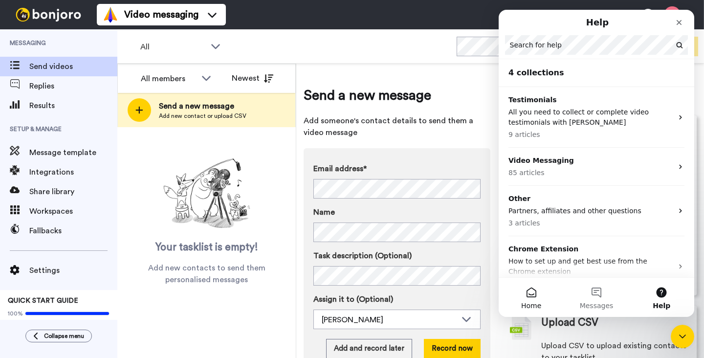
click at [534, 297] on button "Home" at bounding box center [530, 297] width 65 height 39
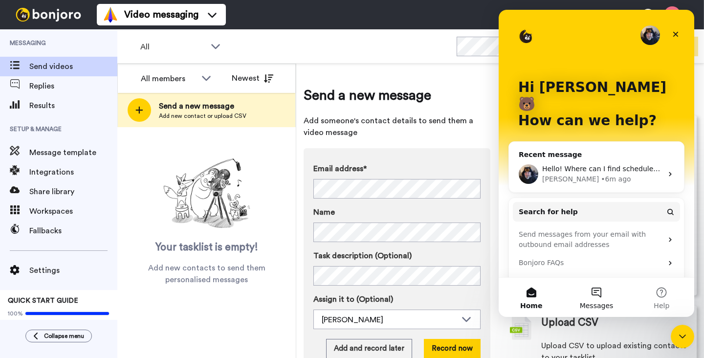
click at [595, 297] on button "Messages" at bounding box center [595, 297] width 65 height 39
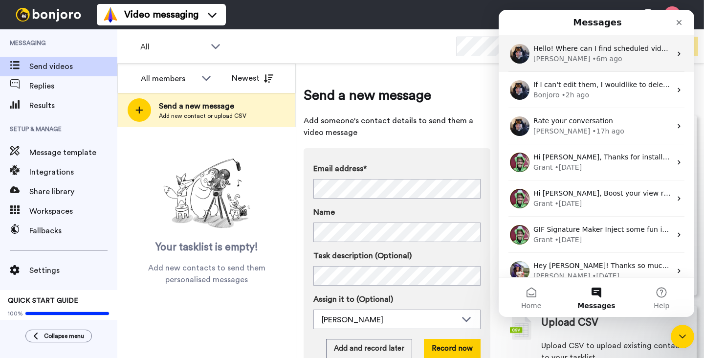
click at [595, 55] on div "[PERSON_NAME] • 6m ago" at bounding box center [602, 59] width 138 height 10
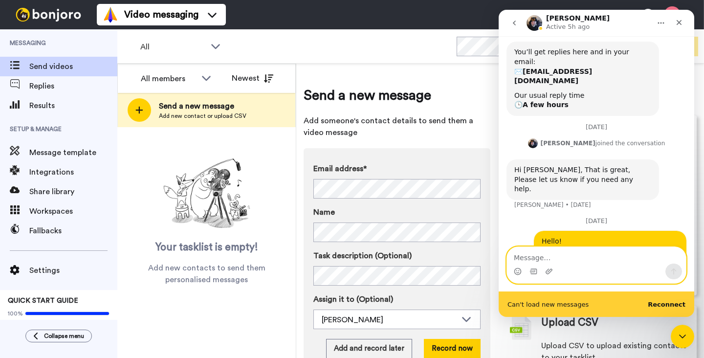
scroll to position [229, 0]
